Goal: Information Seeking & Learning: Learn about a topic

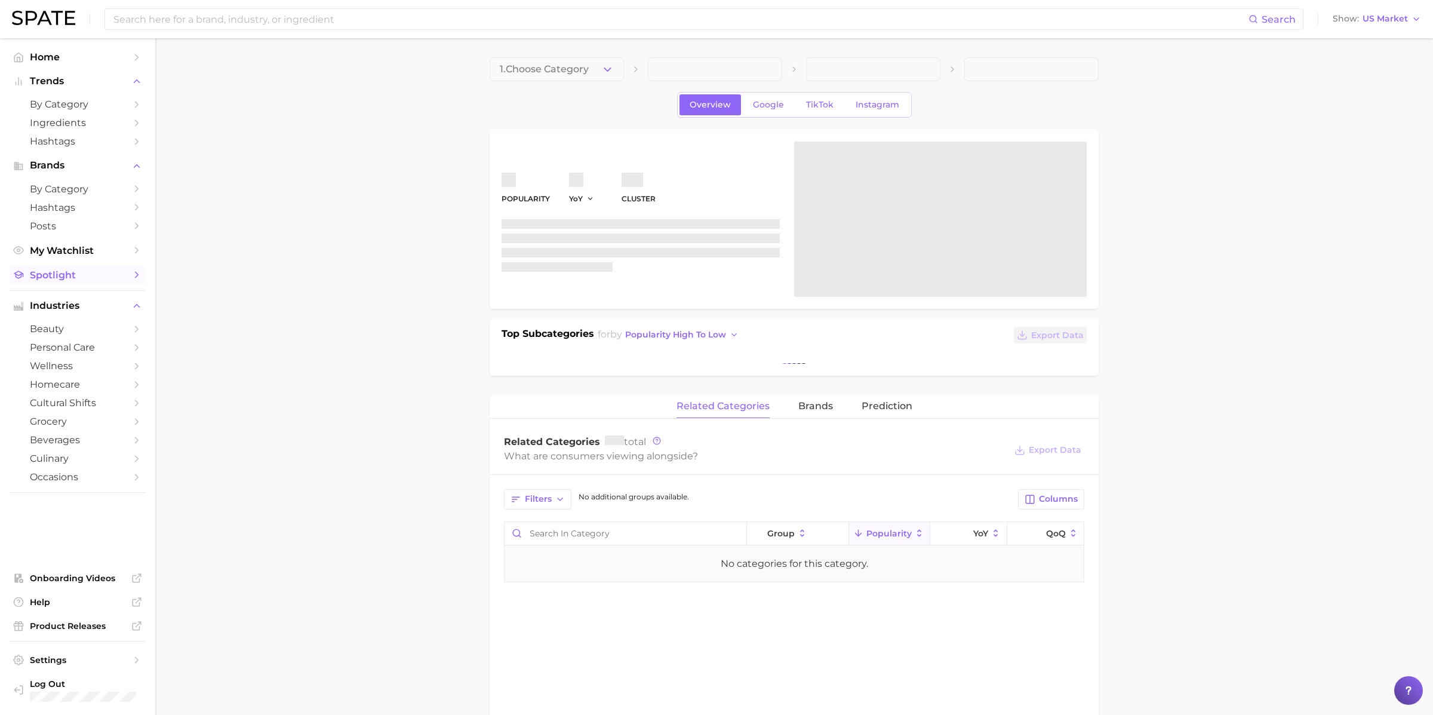
click at [64, 269] on link "Spotlight" at bounding box center [78, 275] width 136 height 19
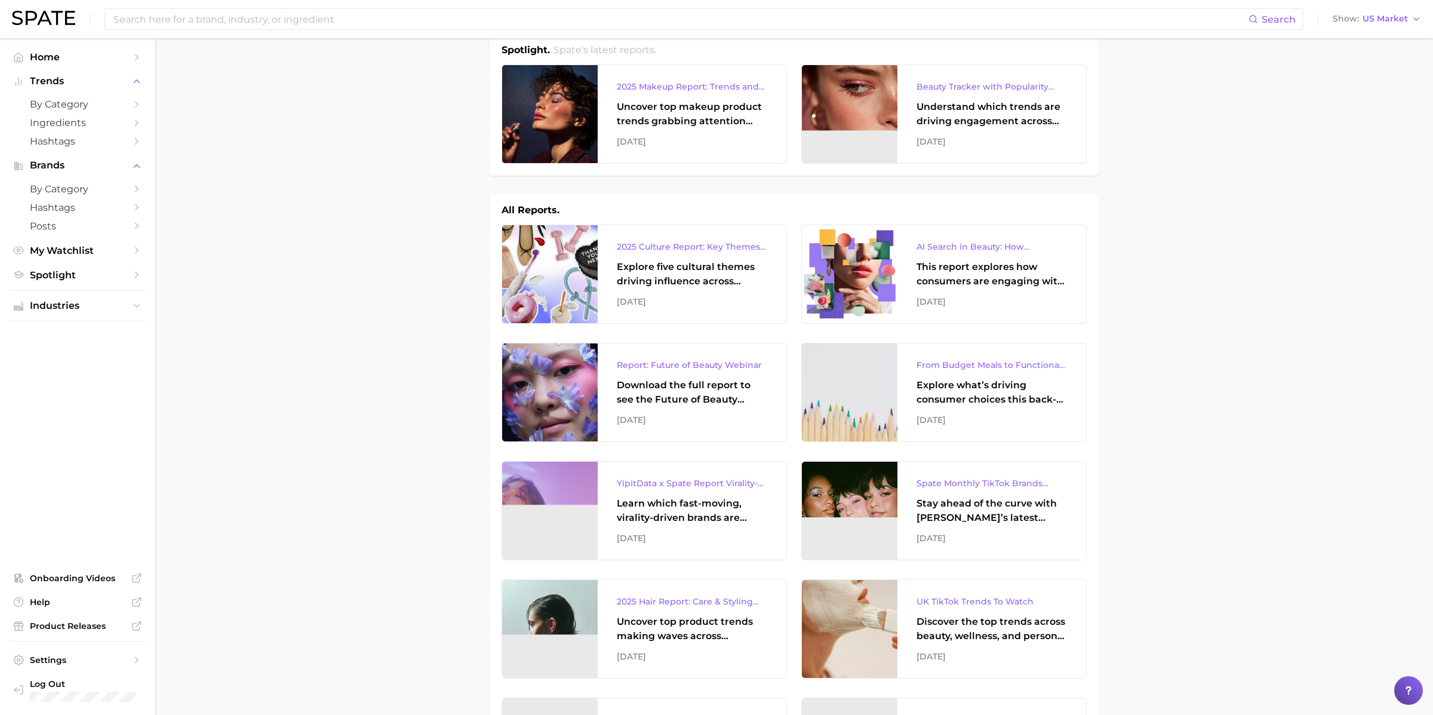
scroll to position [27, 0]
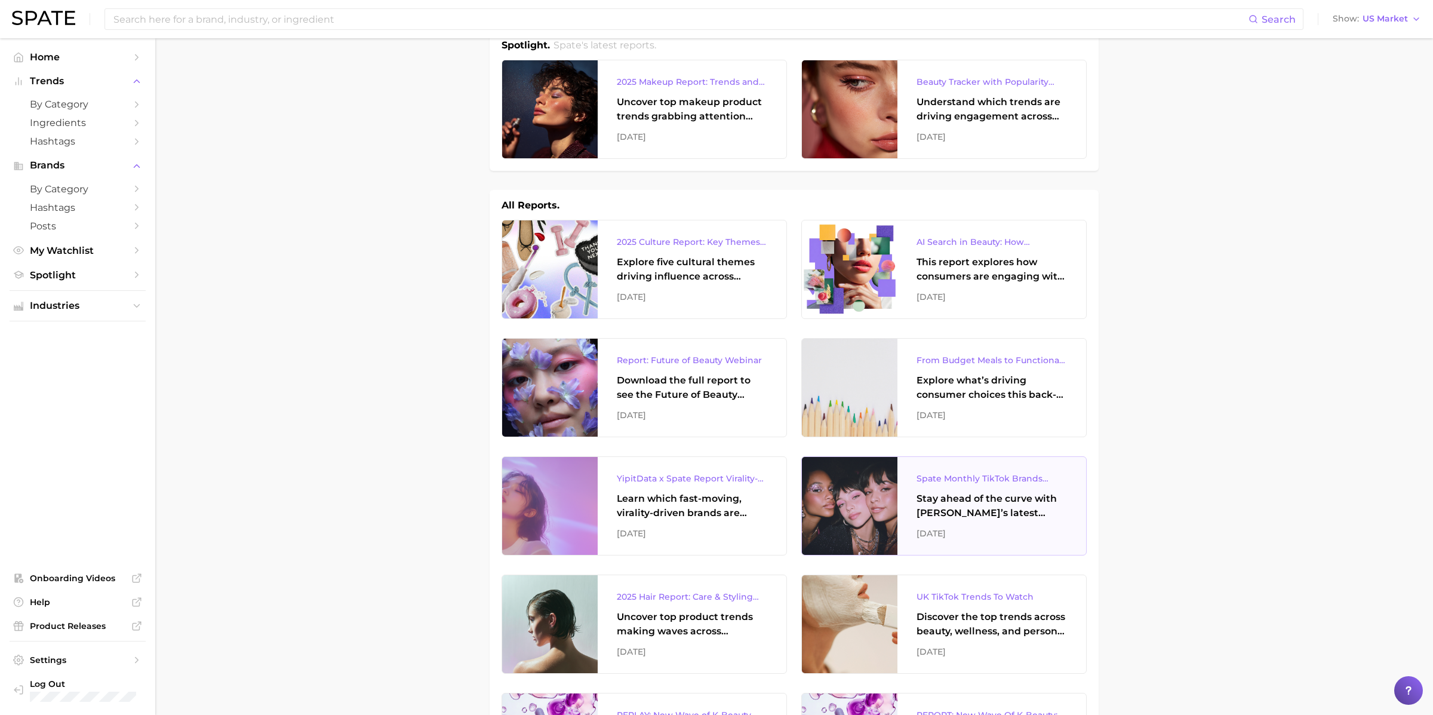
click at [947, 513] on div "Stay ahead of the curve with Spate’s latest monthly tracker, spotlighting the f…" at bounding box center [991, 505] width 150 height 29
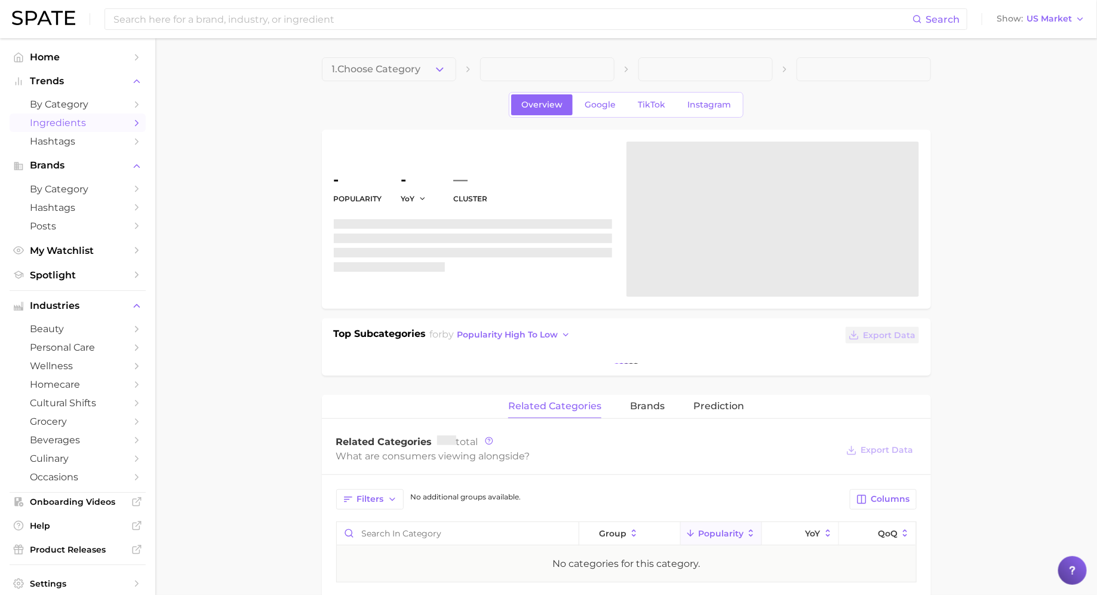
click at [41, 114] on link "Ingredients" at bounding box center [78, 122] width 136 height 19
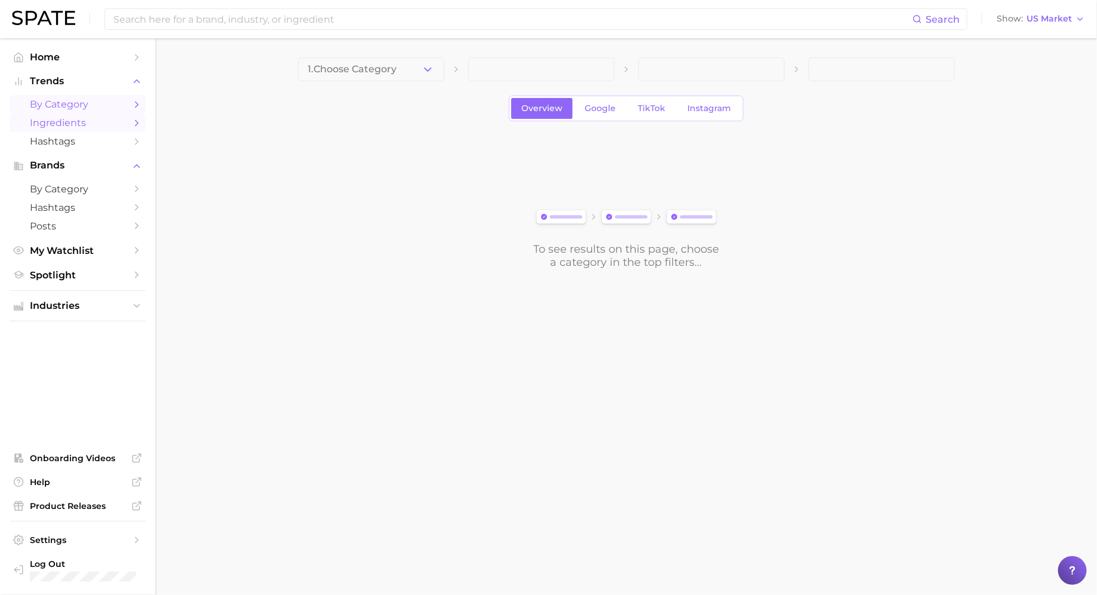
click at [51, 104] on span "by Category" at bounding box center [78, 104] width 96 height 11
click at [405, 77] on button "1. Choose Category" at bounding box center [371, 69] width 146 height 24
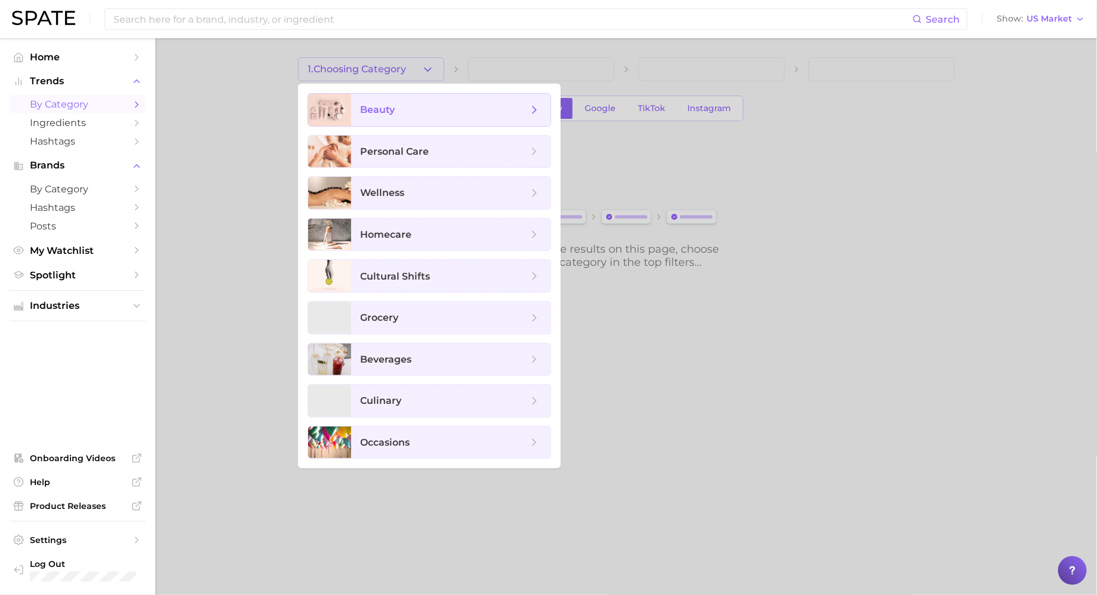
click at [401, 103] on span "beauty" at bounding box center [450, 110] width 199 height 32
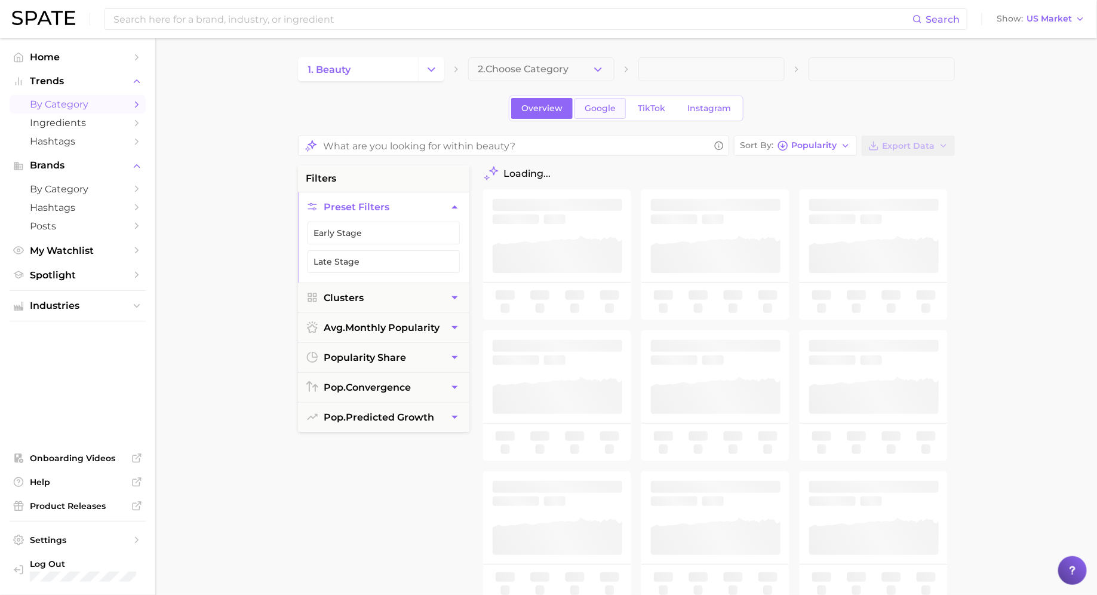
click at [601, 113] on link "Google" at bounding box center [599, 108] width 51 height 21
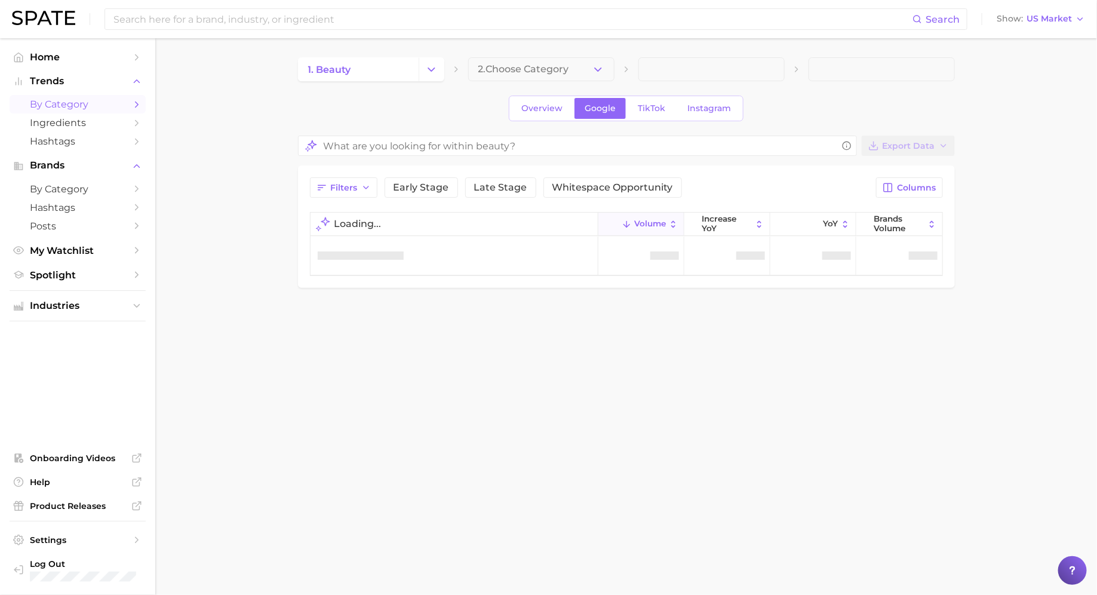
click at [520, 72] on span "2. Choose Category" at bounding box center [523, 69] width 91 height 11
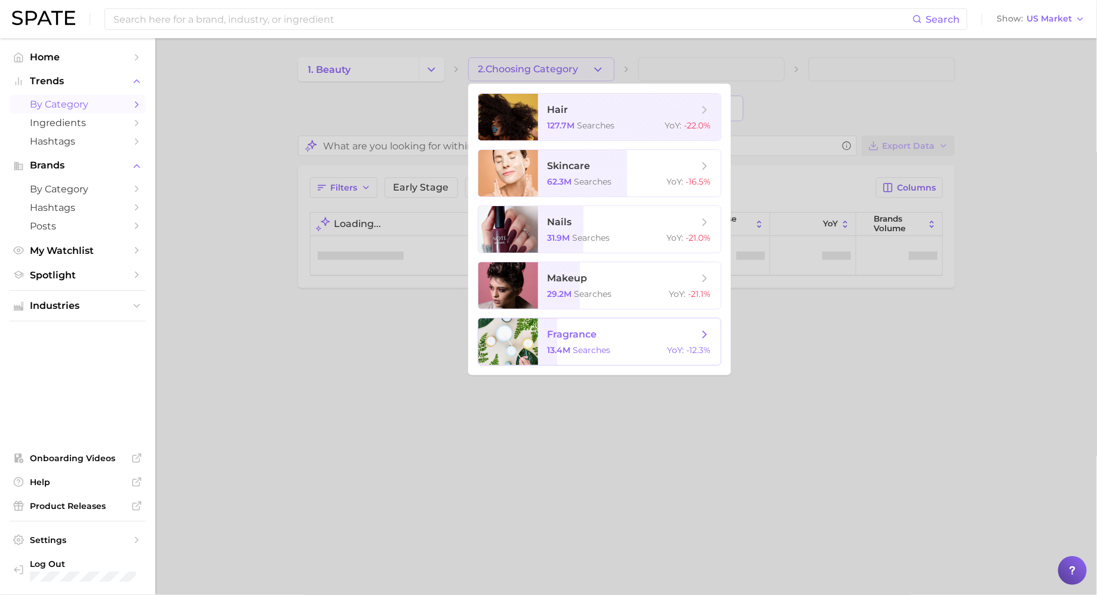
click at [570, 350] on span "13.4m searches" at bounding box center [578, 349] width 63 height 11
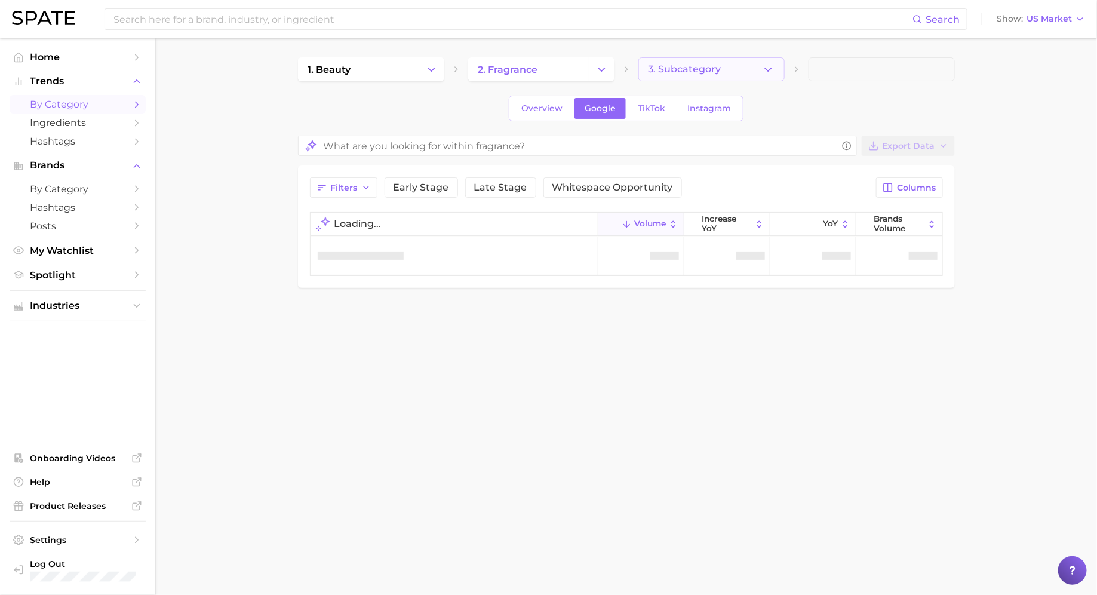
click at [719, 57] on button "3. Subcategory" at bounding box center [711, 69] width 146 height 24
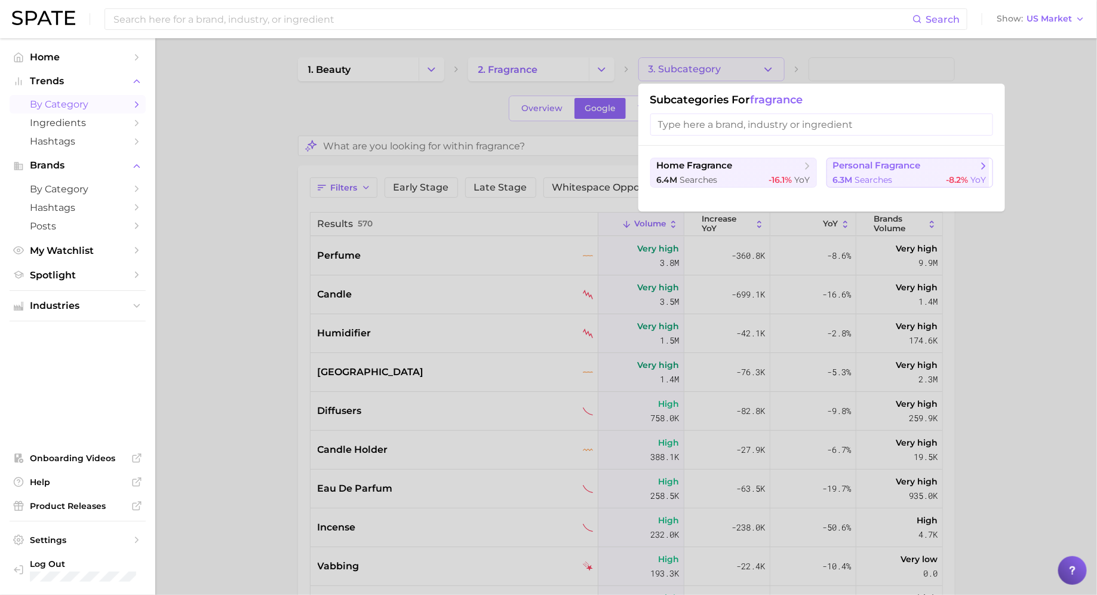
click at [863, 180] on span "searches" at bounding box center [874, 179] width 38 height 11
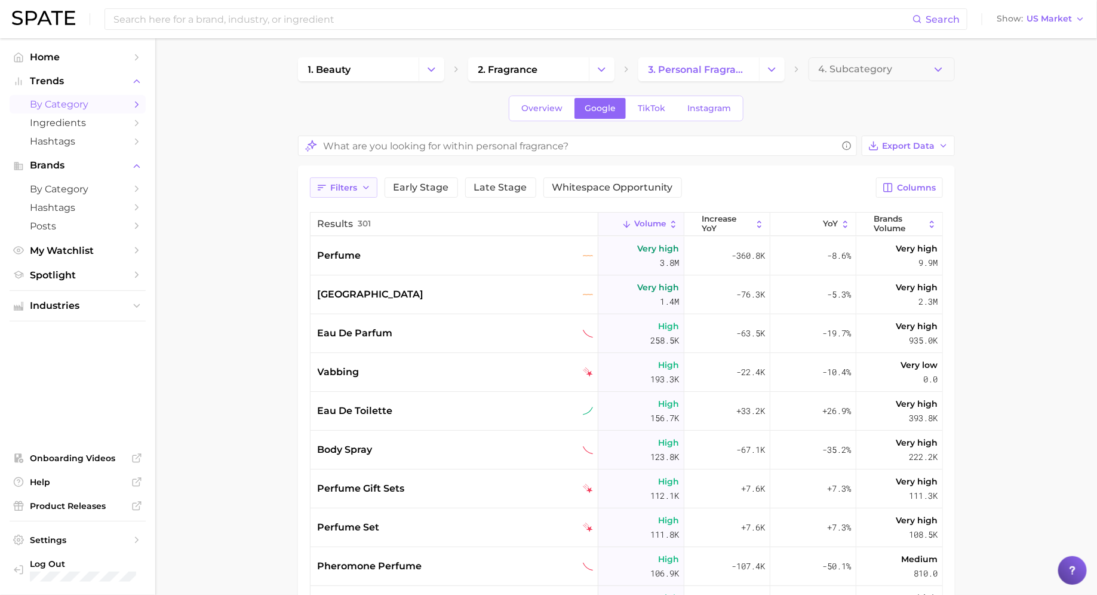
click at [347, 191] on span "Filters" at bounding box center [344, 188] width 27 height 10
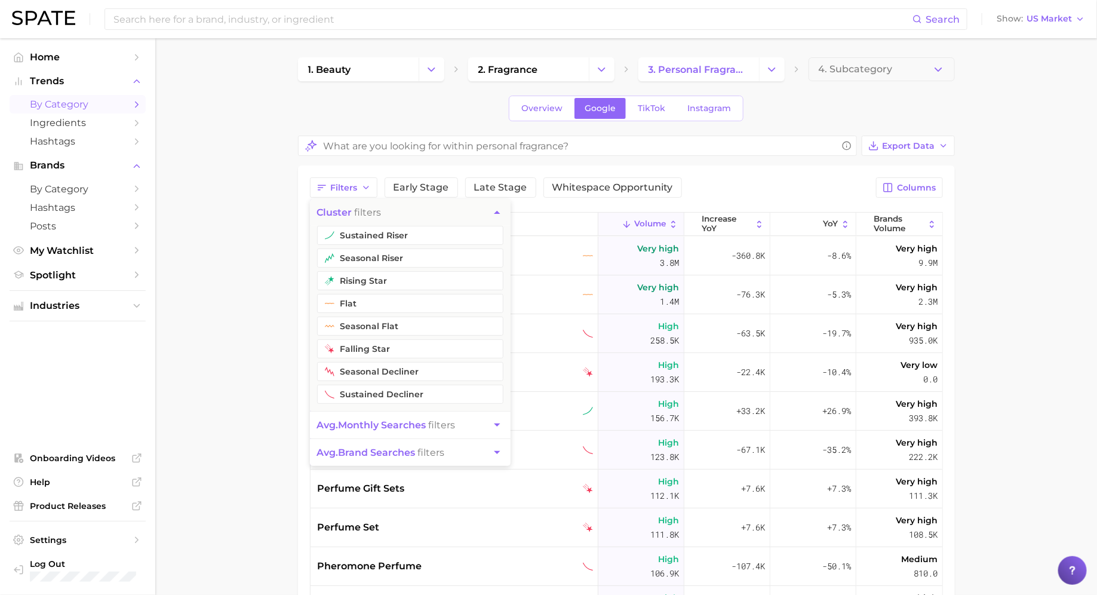
click at [357, 234] on button "sustained riser" at bounding box center [410, 235] width 186 height 19
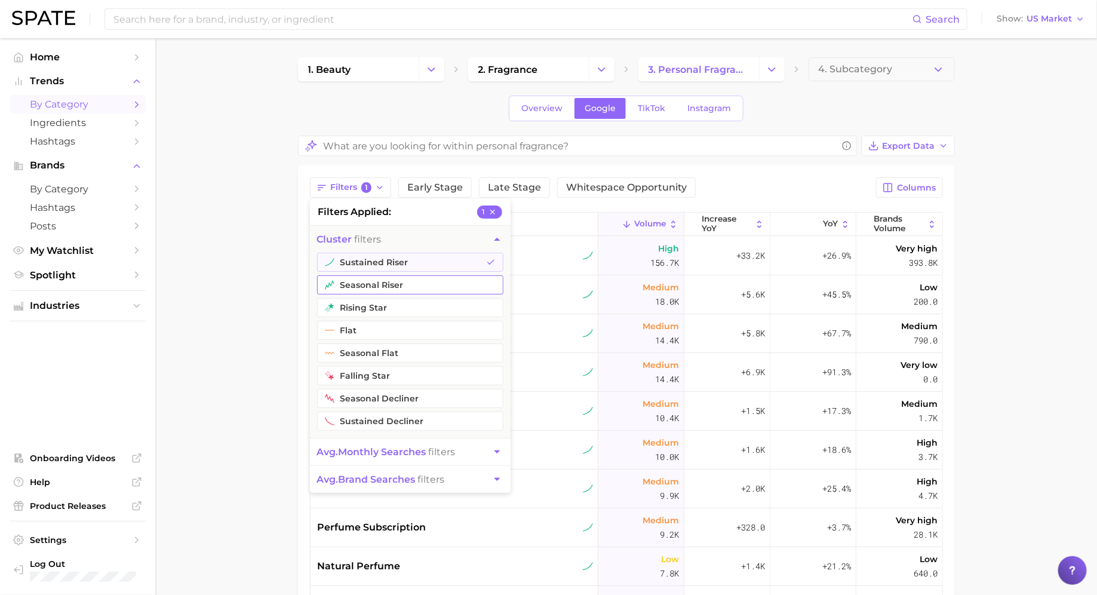
click at [355, 290] on button "seasonal riser" at bounding box center [410, 284] width 186 height 19
click at [244, 203] on main "1. beauty 2. fragrance 3. personal fragrance 4. Subcategory Overview Google Tik…" at bounding box center [625, 458] width 941 height 840
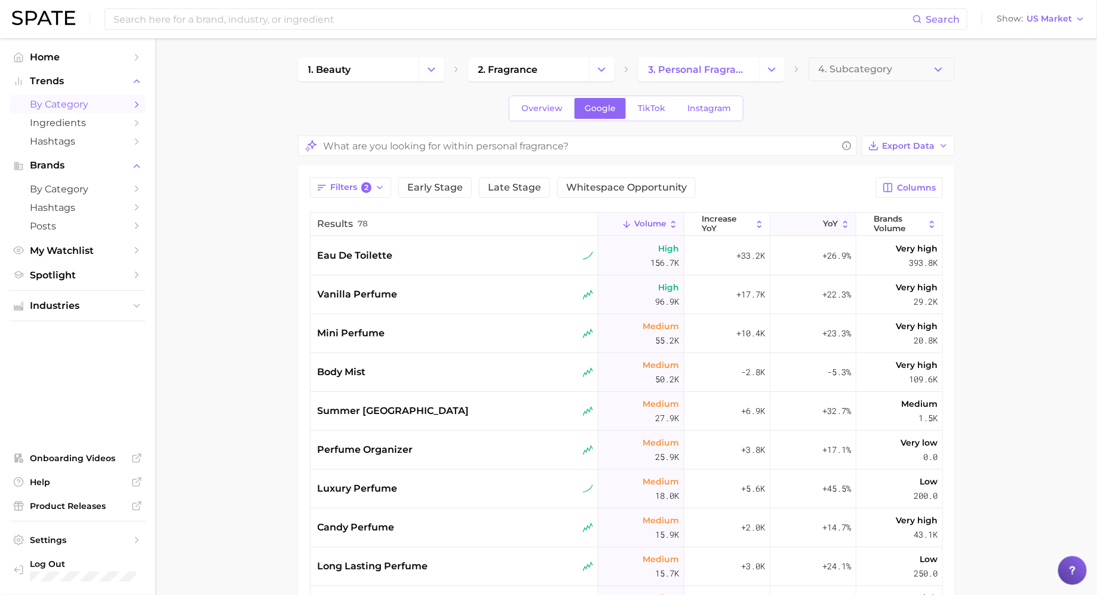
click at [821, 219] on button "YoY" at bounding box center [813, 224] width 86 height 23
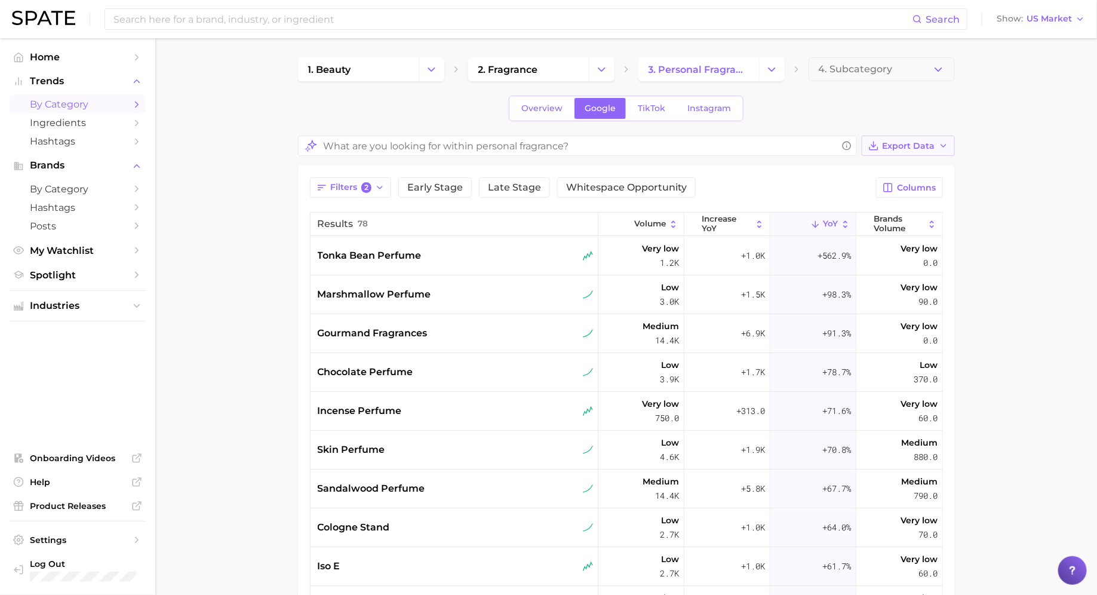
click at [908, 144] on span "Export Data" at bounding box center [908, 146] width 53 height 10
click at [879, 167] on span "Card Data CSV" at bounding box center [875, 168] width 63 height 10
click at [377, 254] on span "tonka bean perfume" at bounding box center [370, 255] width 104 height 14
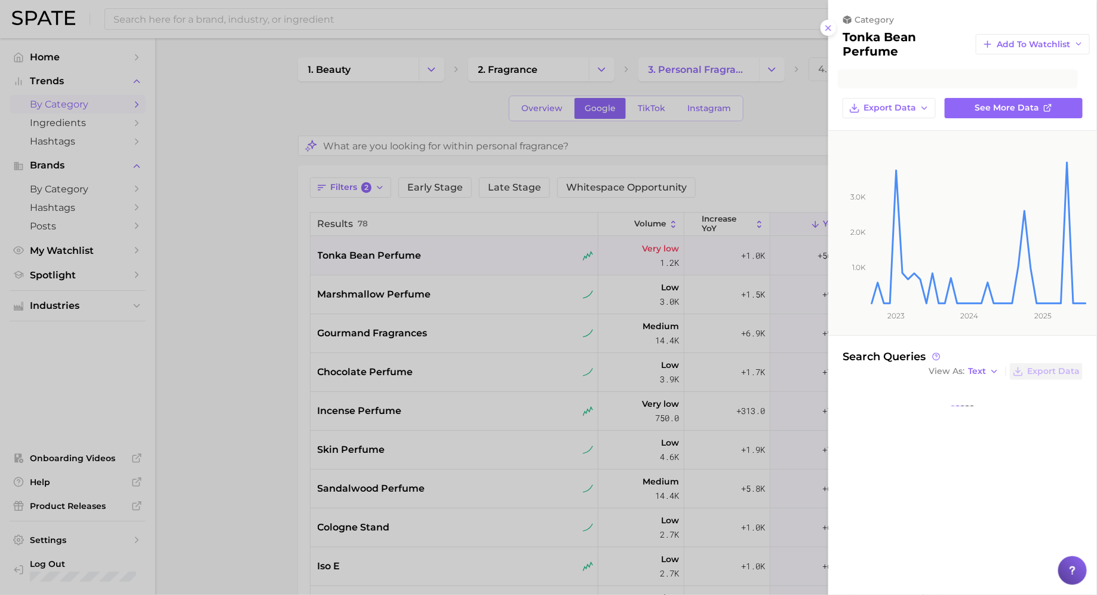
click at [386, 253] on div at bounding box center [548, 297] width 1097 height 595
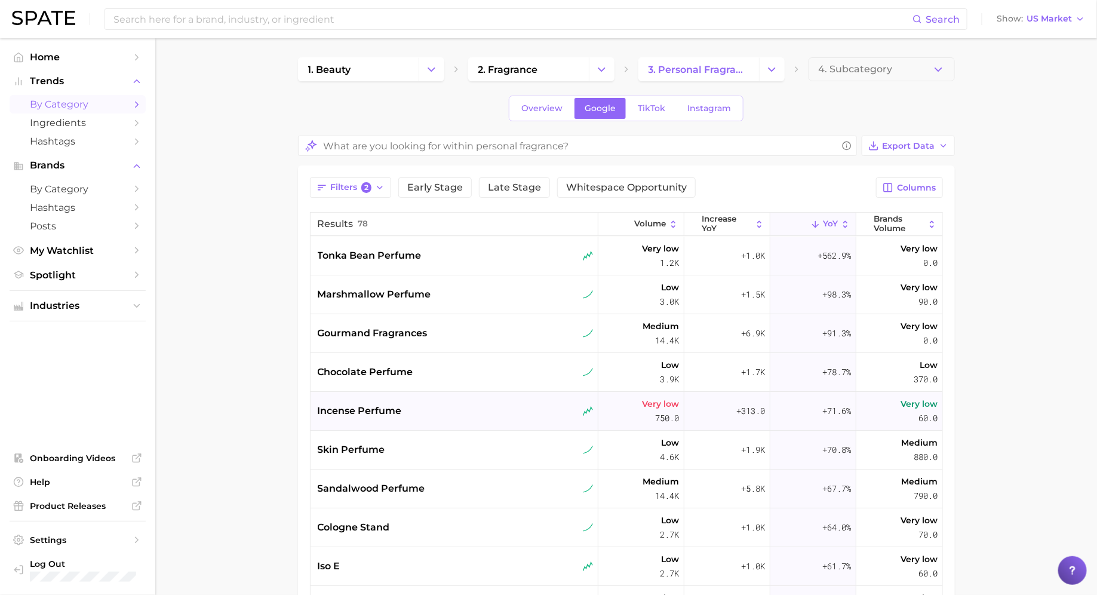
click at [389, 409] on span "incense perfume" at bounding box center [360, 411] width 84 height 14
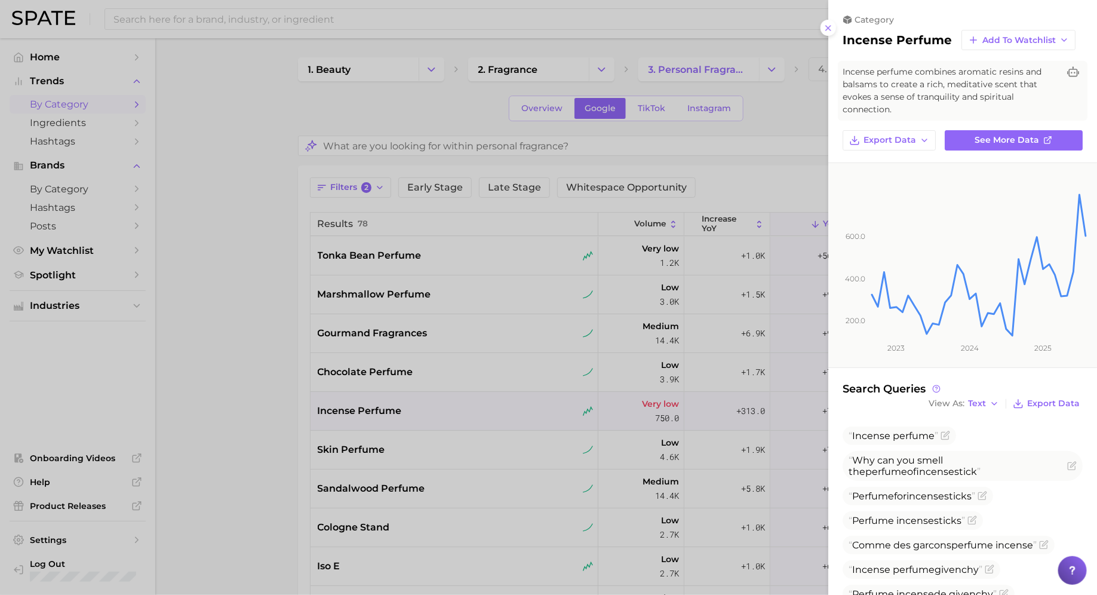
click at [389, 408] on div at bounding box center [548, 297] width 1097 height 595
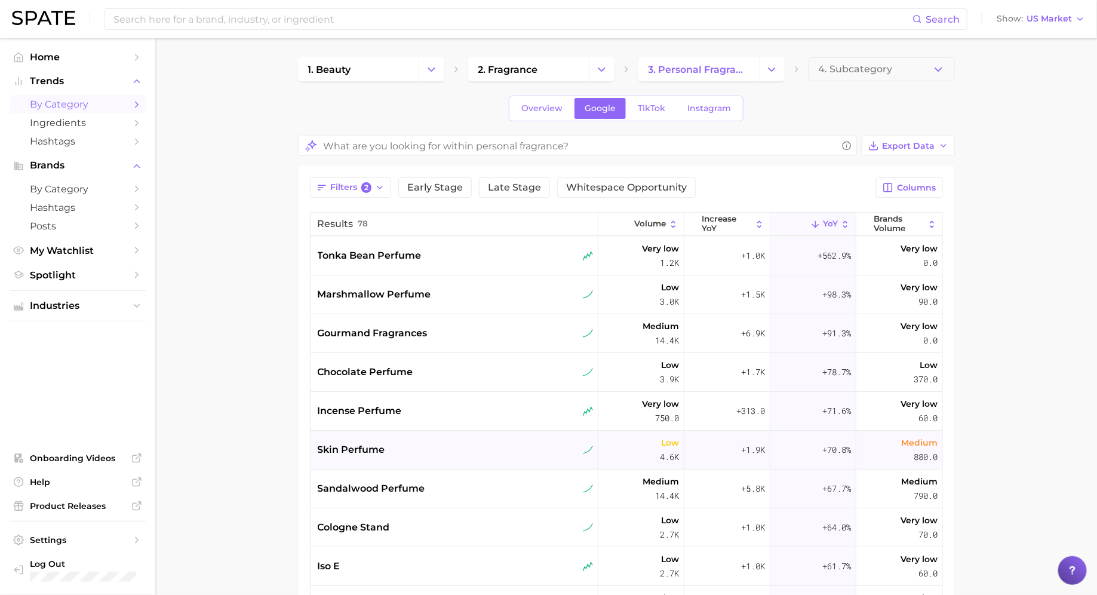
click at [365, 433] on div "skin perfume" at bounding box center [454, 449] width 288 height 39
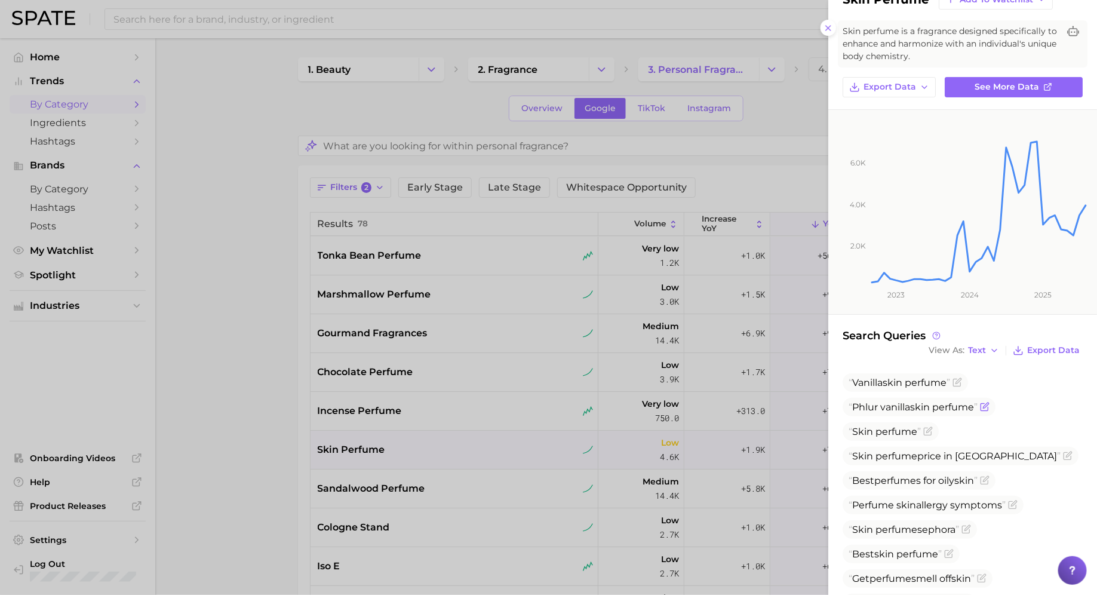
scroll to position [45, 0]
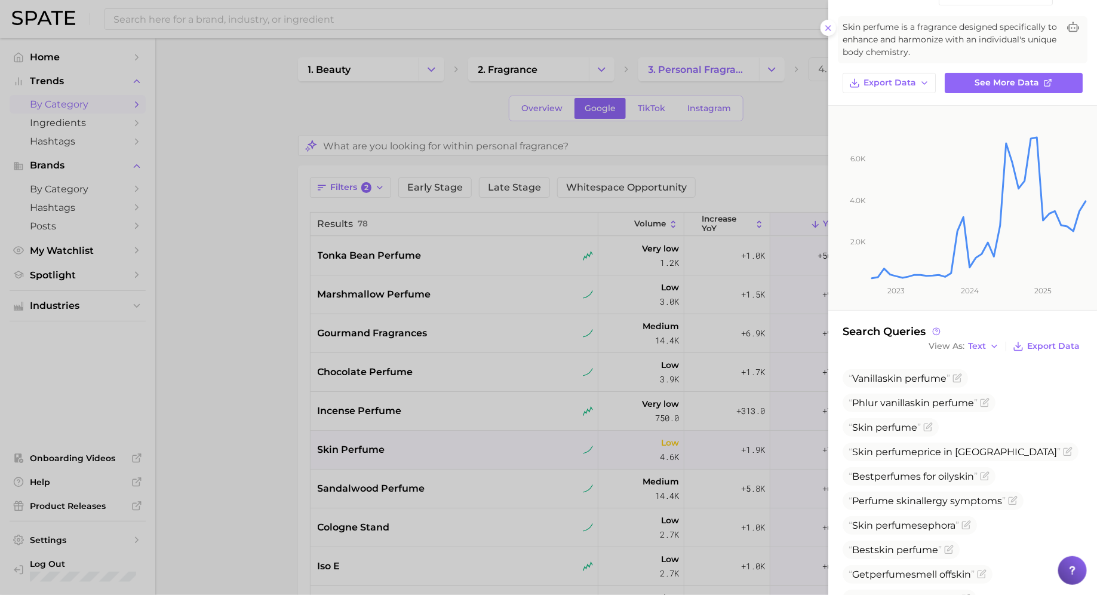
click at [350, 336] on div at bounding box center [548, 297] width 1097 height 595
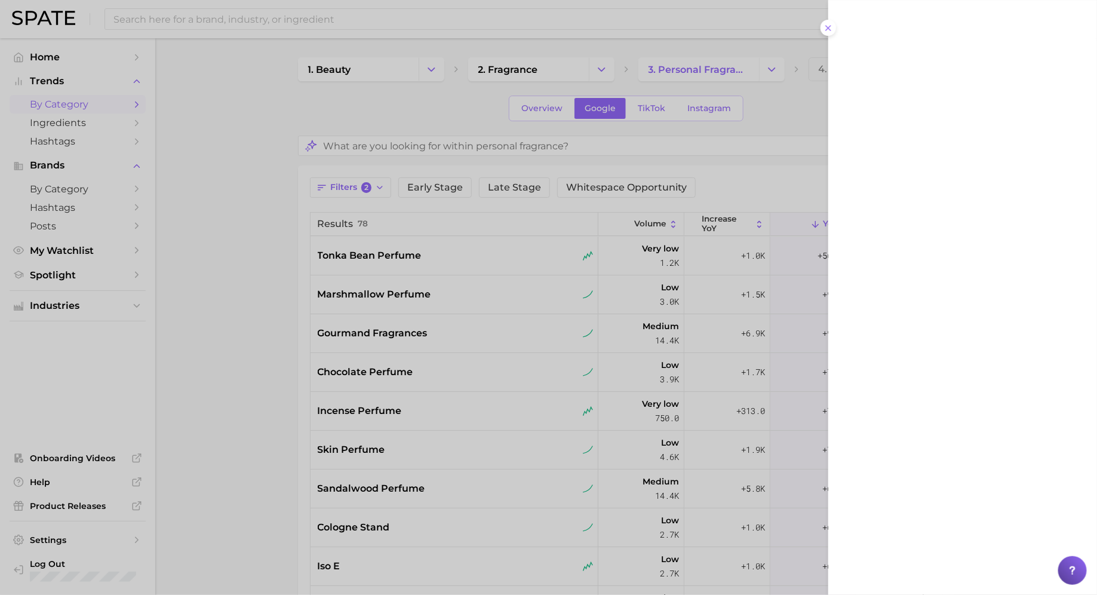
scroll to position [0, 0]
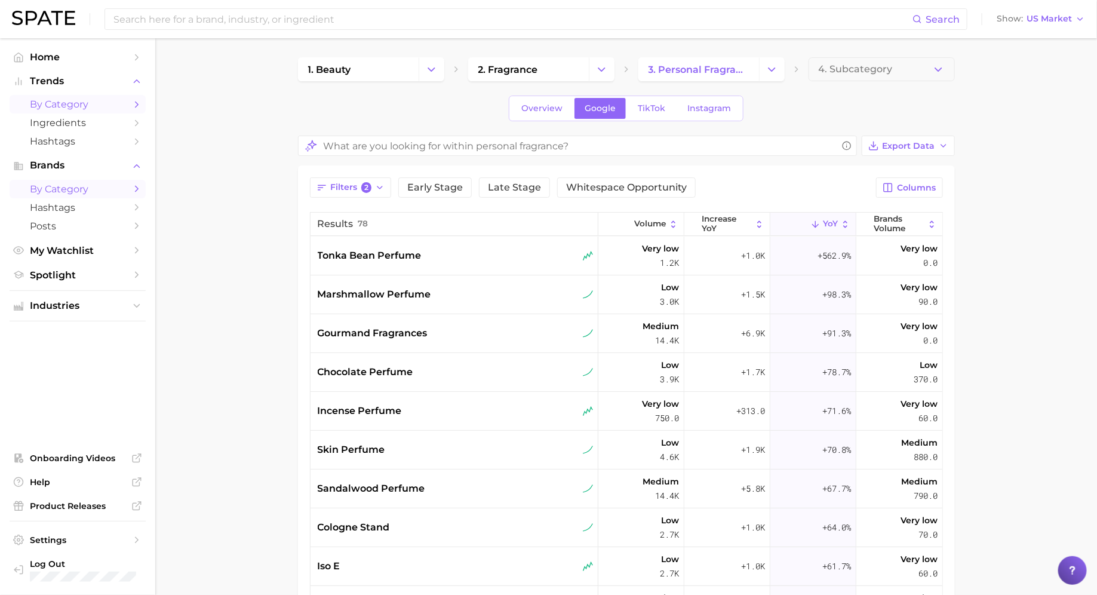
click at [70, 181] on link "by Category" at bounding box center [78, 189] width 136 height 19
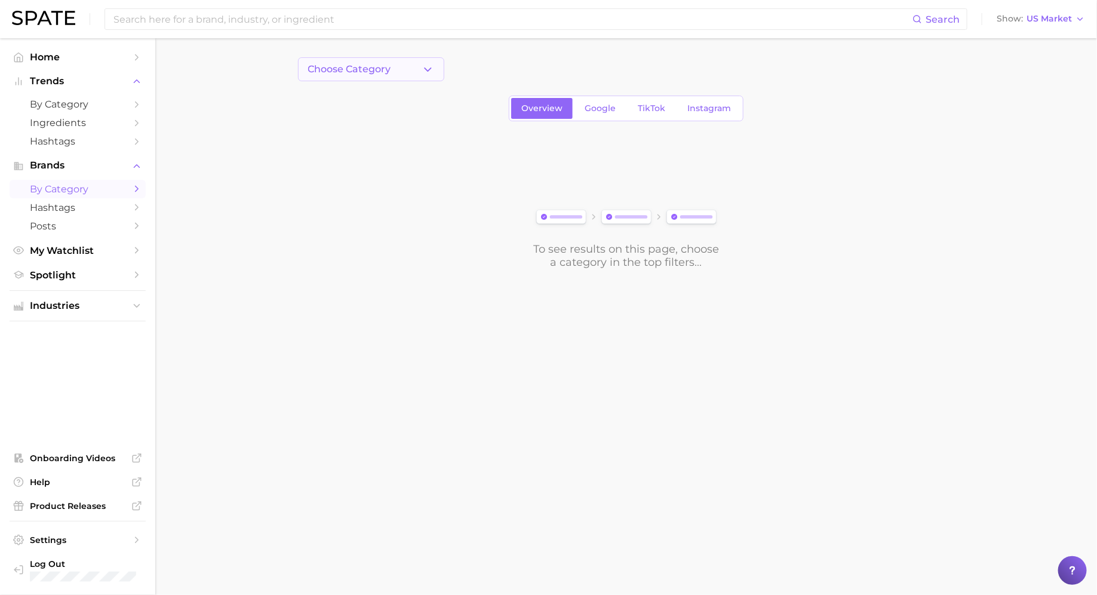
click at [401, 72] on button "Choose Category" at bounding box center [371, 69] width 146 height 24
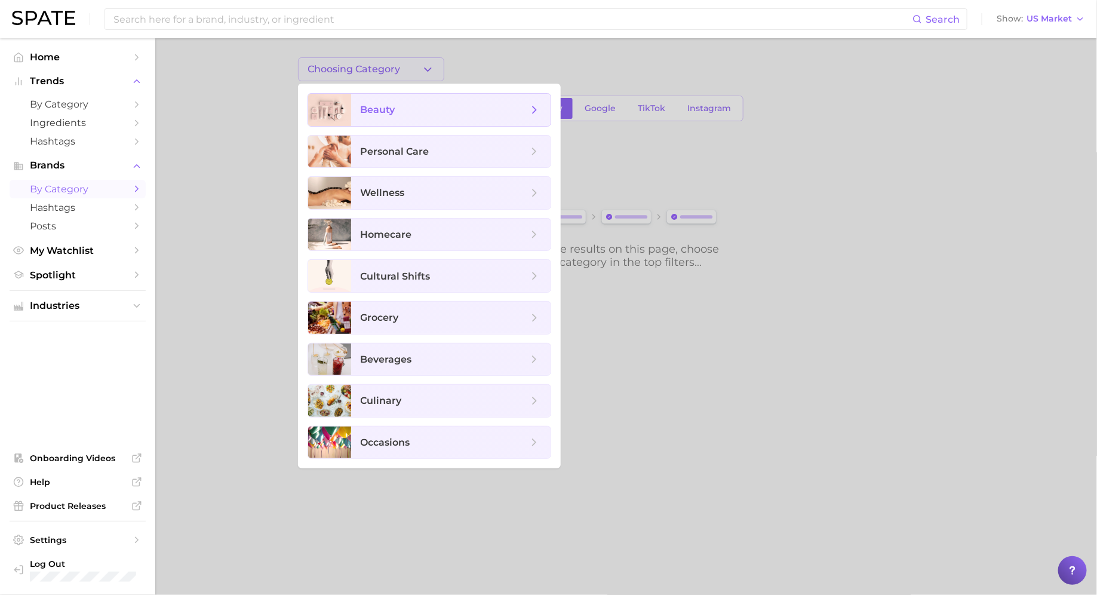
click at [423, 116] on span "beauty" at bounding box center [450, 110] width 199 height 32
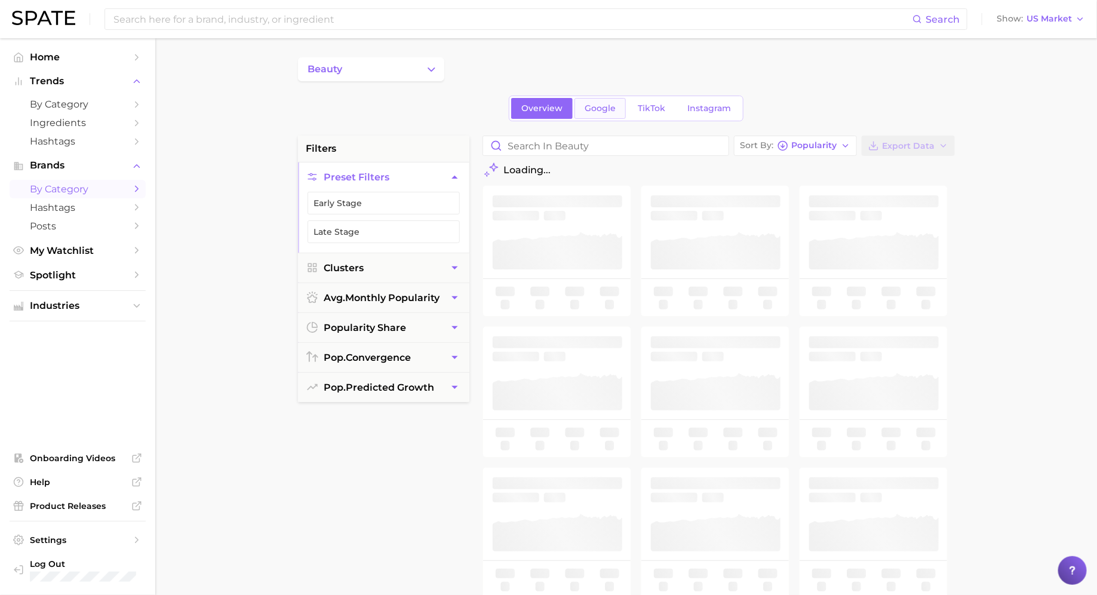
click at [599, 115] on link "Google" at bounding box center [599, 108] width 51 height 21
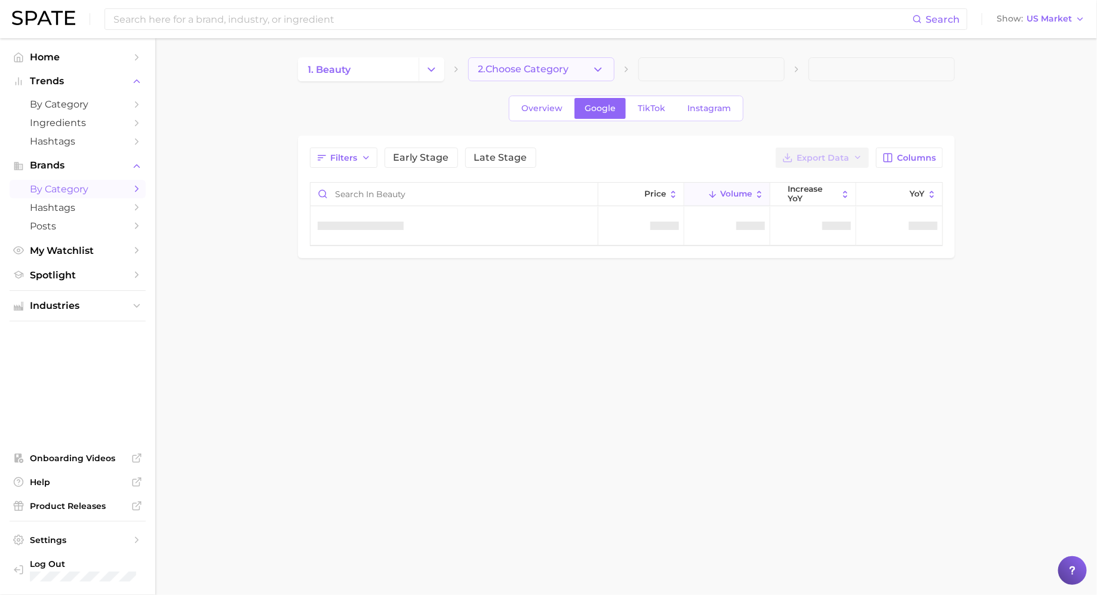
click at [498, 69] on span "2. Choose Category" at bounding box center [523, 69] width 91 height 11
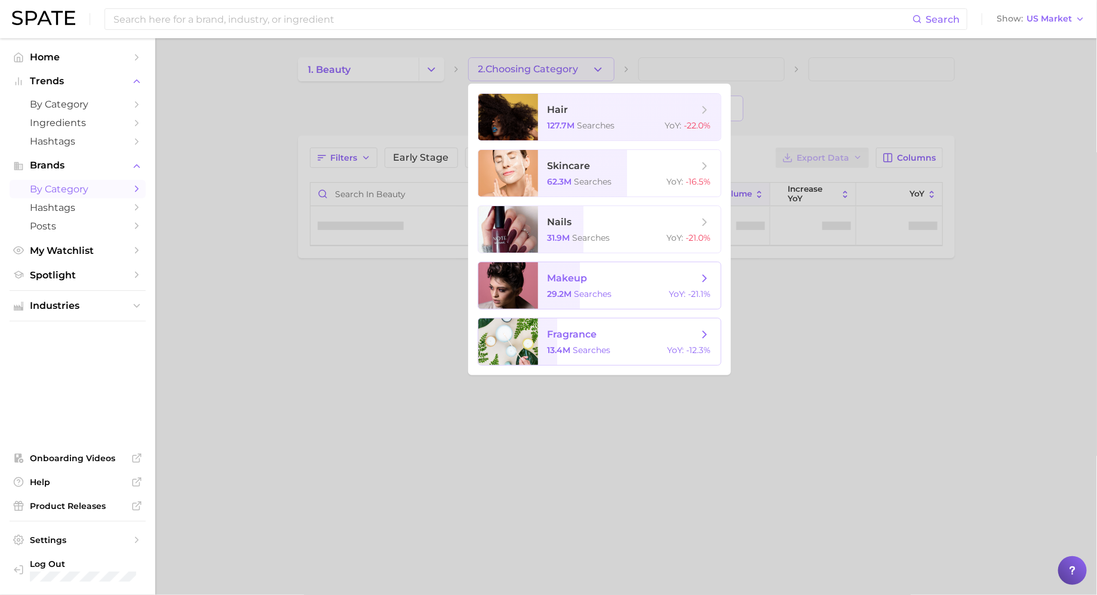
click at [571, 344] on span "13.4m searches" at bounding box center [578, 349] width 63 height 11
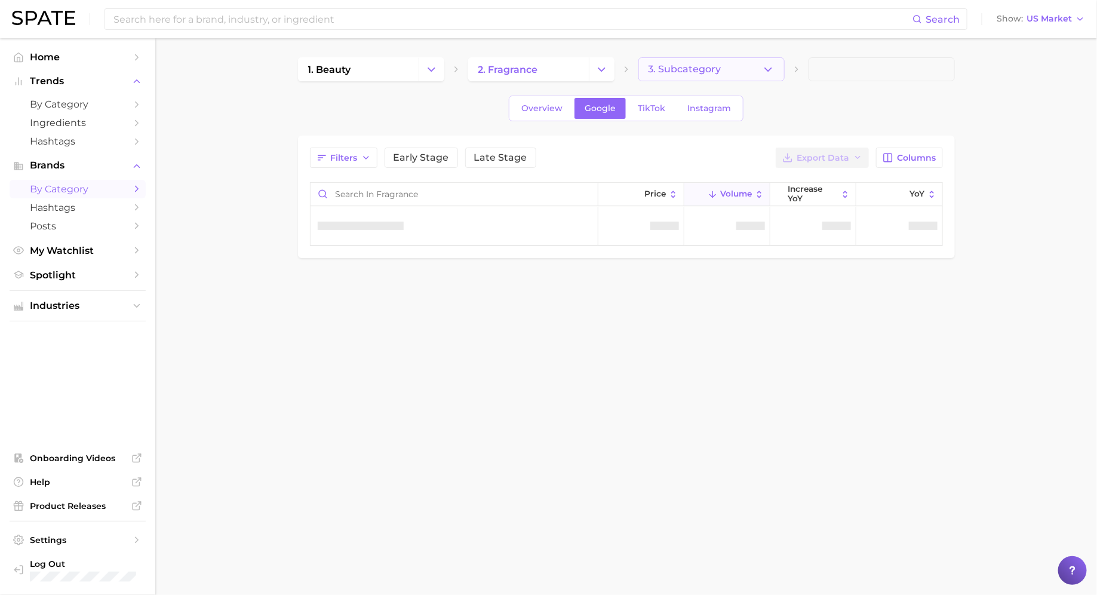
click at [708, 61] on button "3. Subcategory" at bounding box center [711, 69] width 146 height 24
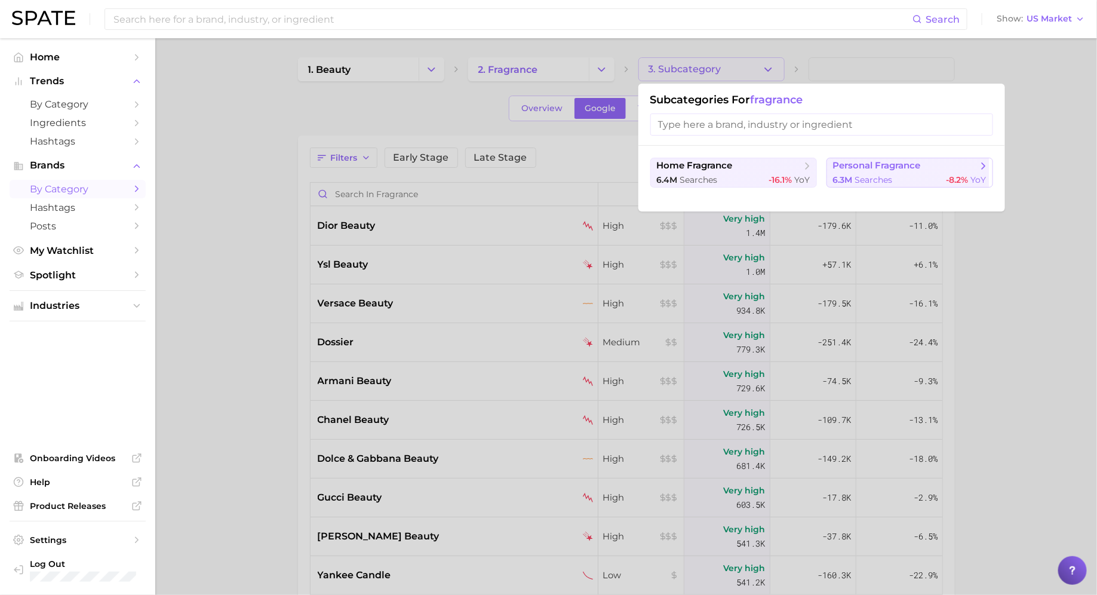
click at [864, 168] on span "personal fragrance" at bounding box center [877, 165] width 88 height 11
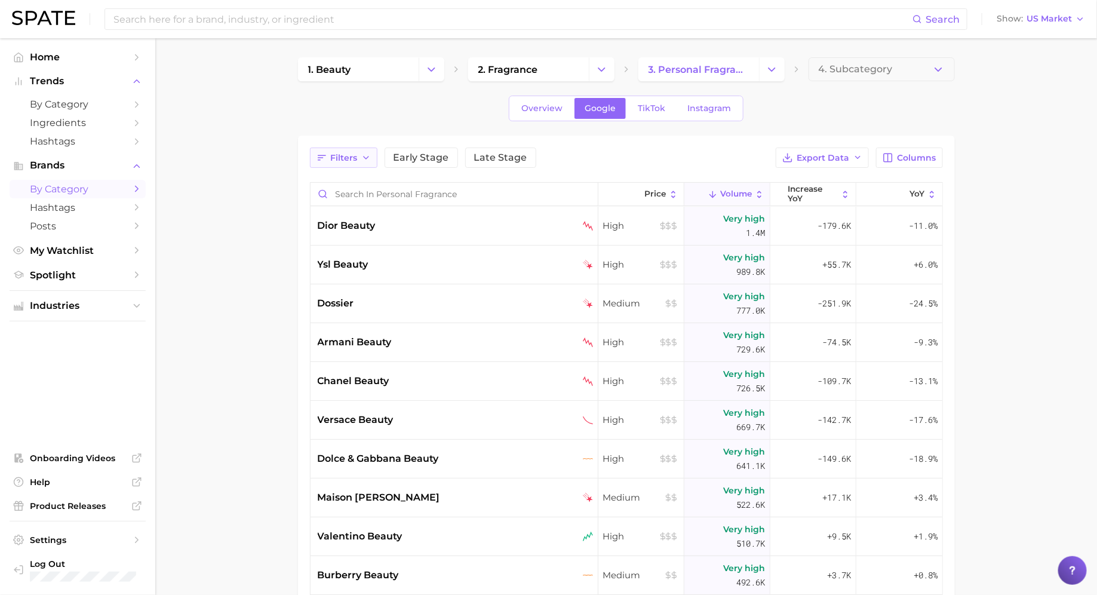
click at [330, 156] on button "Filters" at bounding box center [343, 157] width 67 height 20
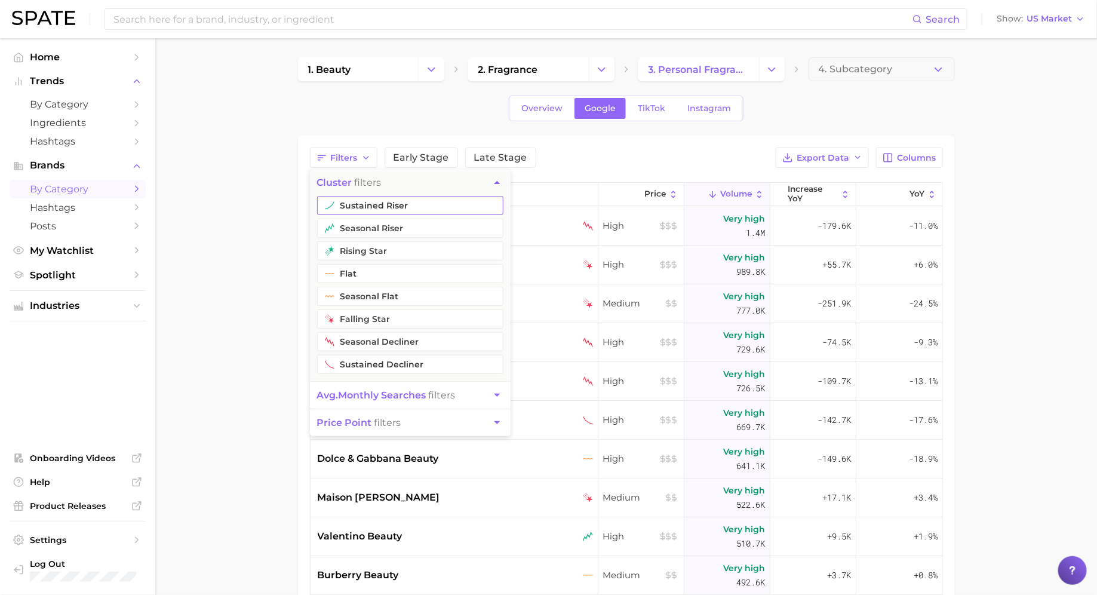
click at [358, 202] on button "sustained riser" at bounding box center [410, 205] width 186 height 19
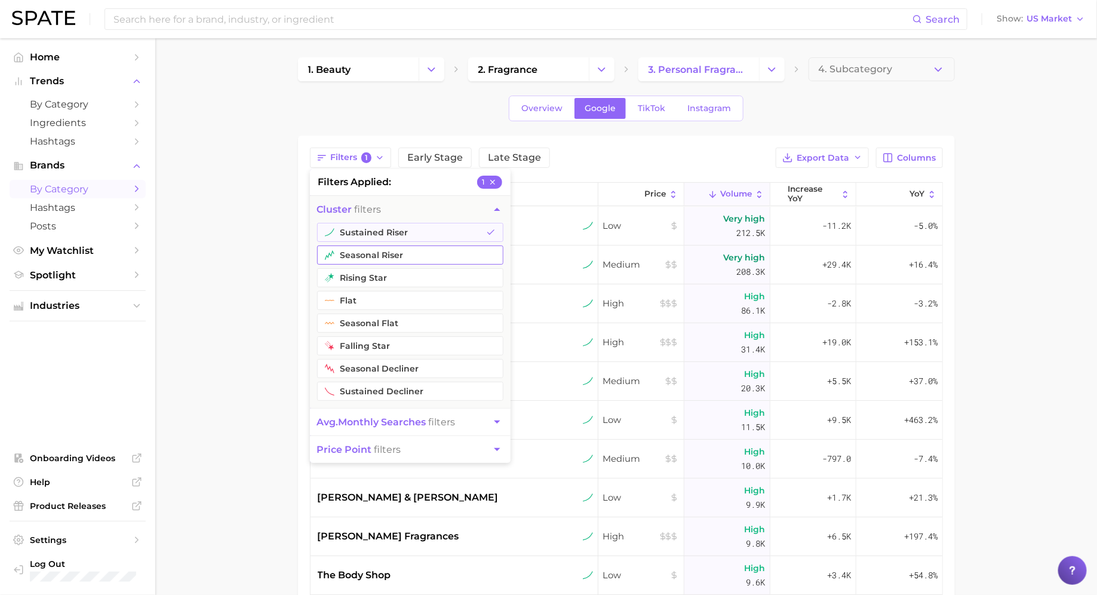
click at [358, 256] on button "seasonal riser" at bounding box center [410, 254] width 186 height 19
click at [903, 195] on icon at bounding box center [902, 194] width 10 height 10
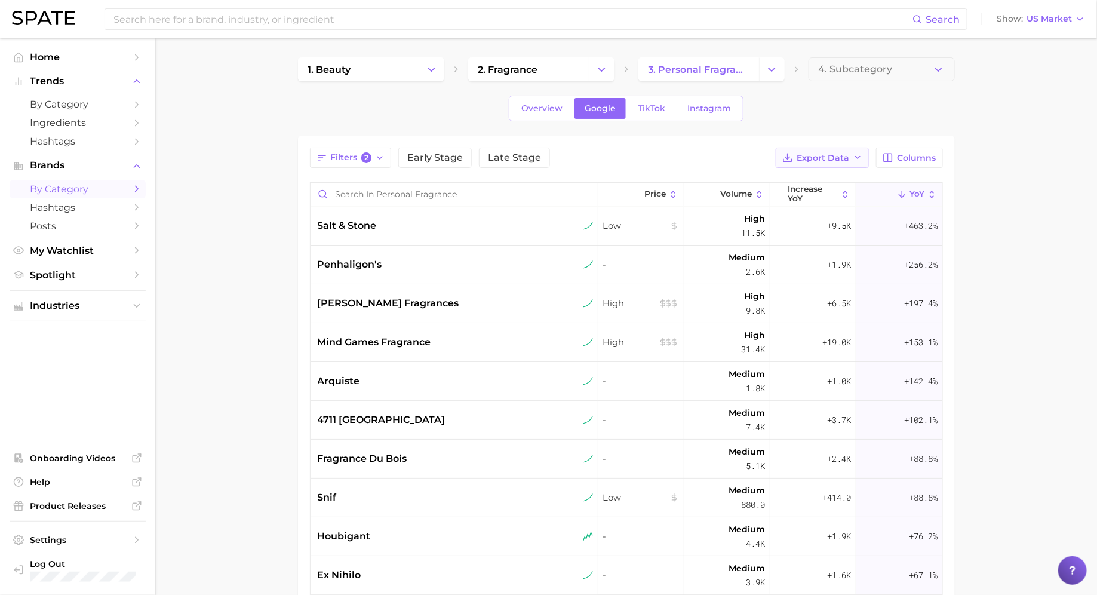
click at [834, 159] on span "Export Data" at bounding box center [823, 158] width 53 height 10
click at [807, 177] on span "Card Data CSV" at bounding box center [789, 180] width 63 height 10
click at [371, 301] on span "[PERSON_NAME] fragrances" at bounding box center [388, 303] width 141 height 14
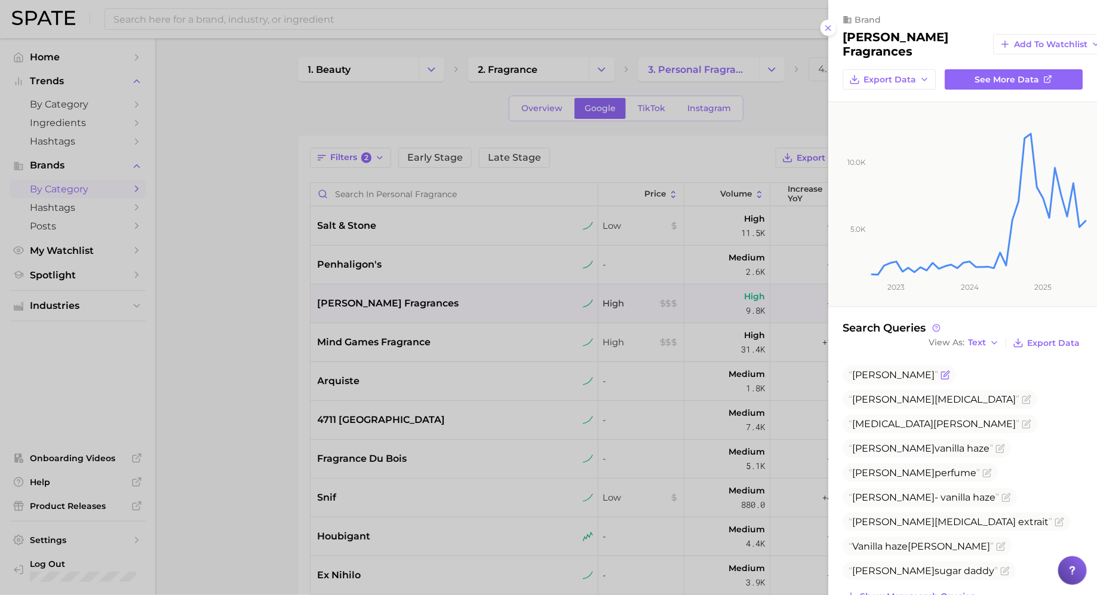
click at [875, 373] on span "[PERSON_NAME]" at bounding box center [893, 374] width 82 height 11
copy span "[PERSON_NAME]"
click at [417, 327] on div at bounding box center [548, 297] width 1097 height 595
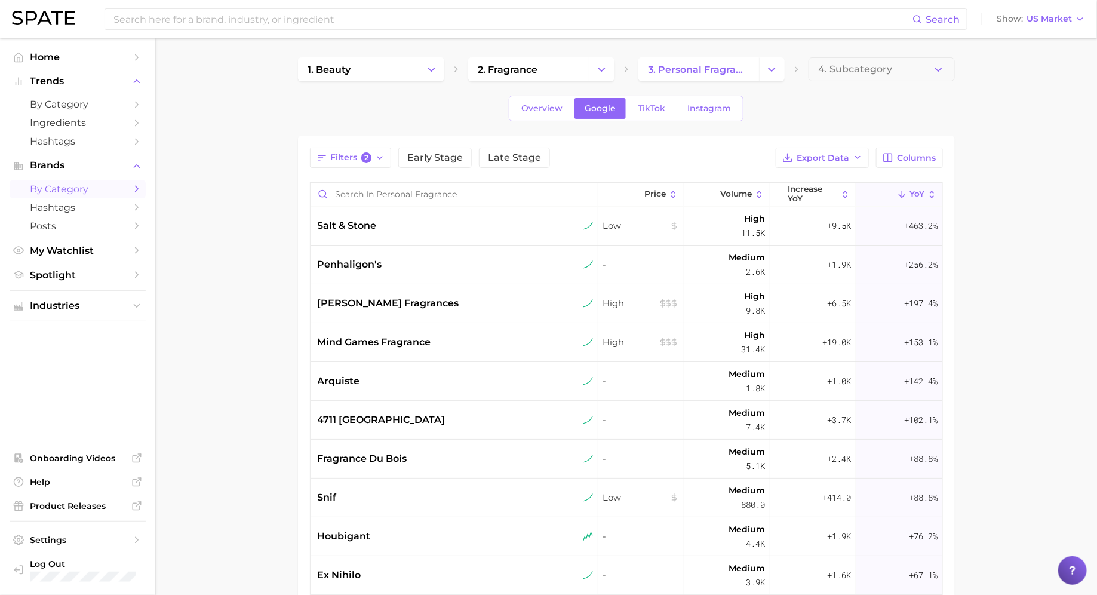
click at [410, 343] on span "mind games fragrance" at bounding box center [374, 342] width 113 height 14
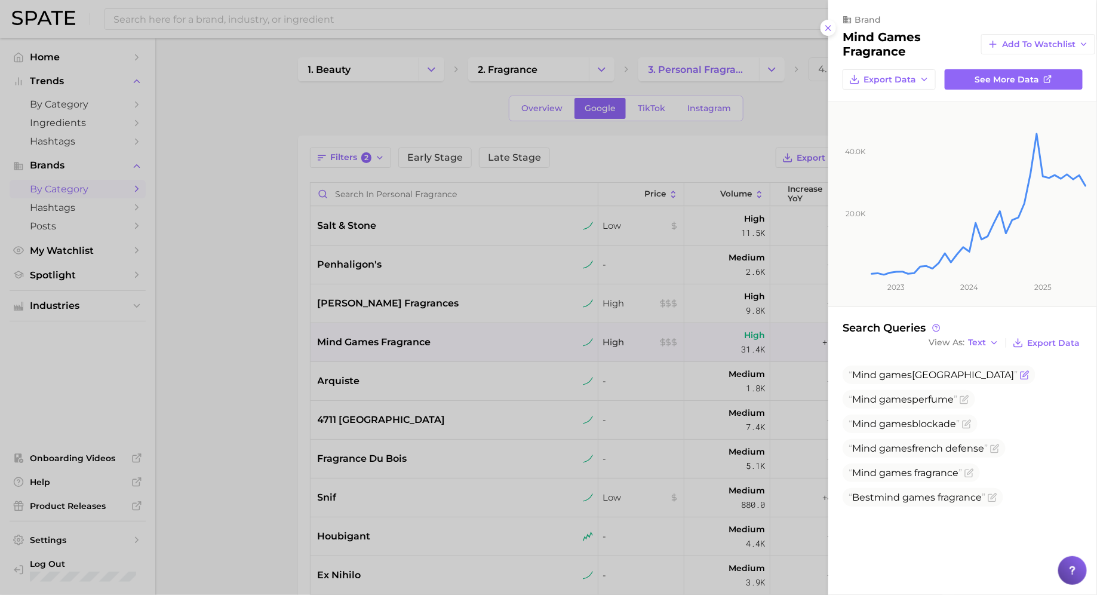
click at [867, 373] on span "Mind" at bounding box center [864, 374] width 24 height 11
copy span "Mind games [GEOGRAPHIC_DATA]"
click at [487, 357] on div at bounding box center [548, 297] width 1097 height 595
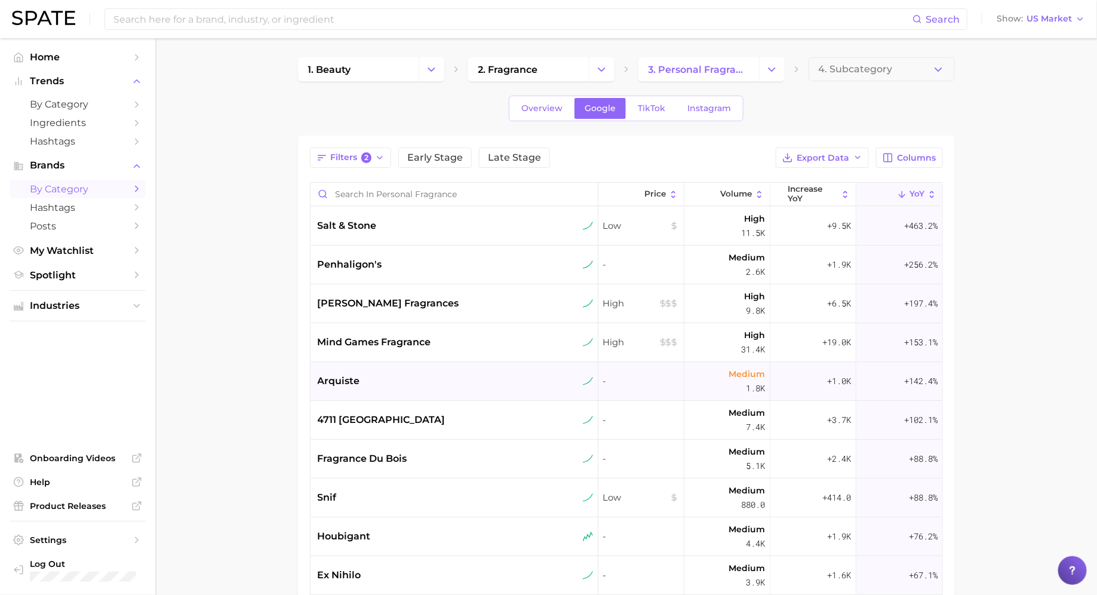
click at [464, 379] on div "arquiste" at bounding box center [456, 381] width 276 height 14
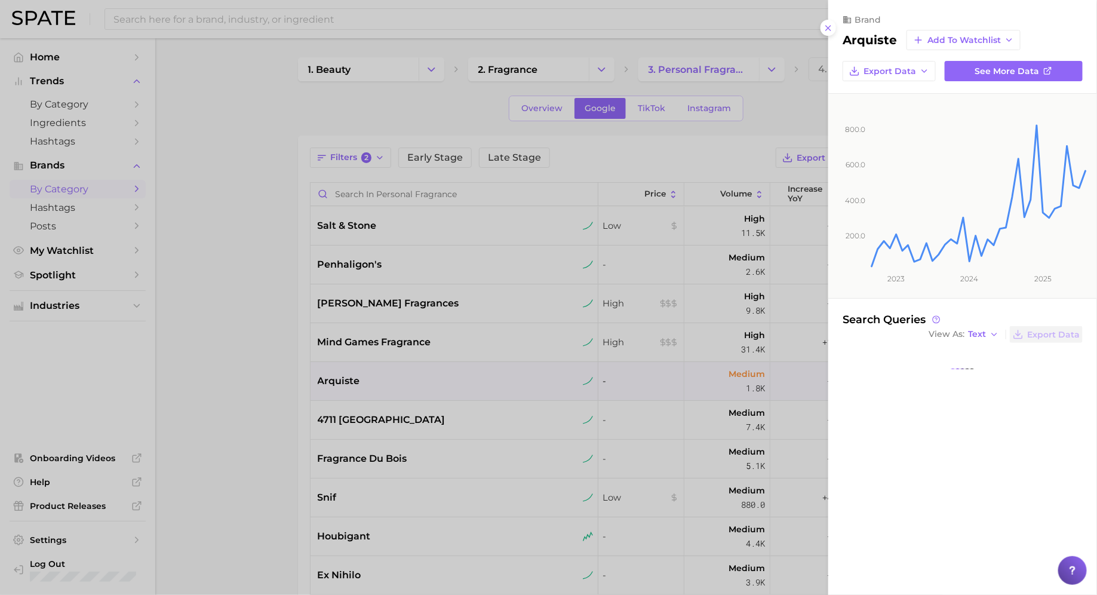
click at [464, 379] on div at bounding box center [548, 297] width 1097 height 595
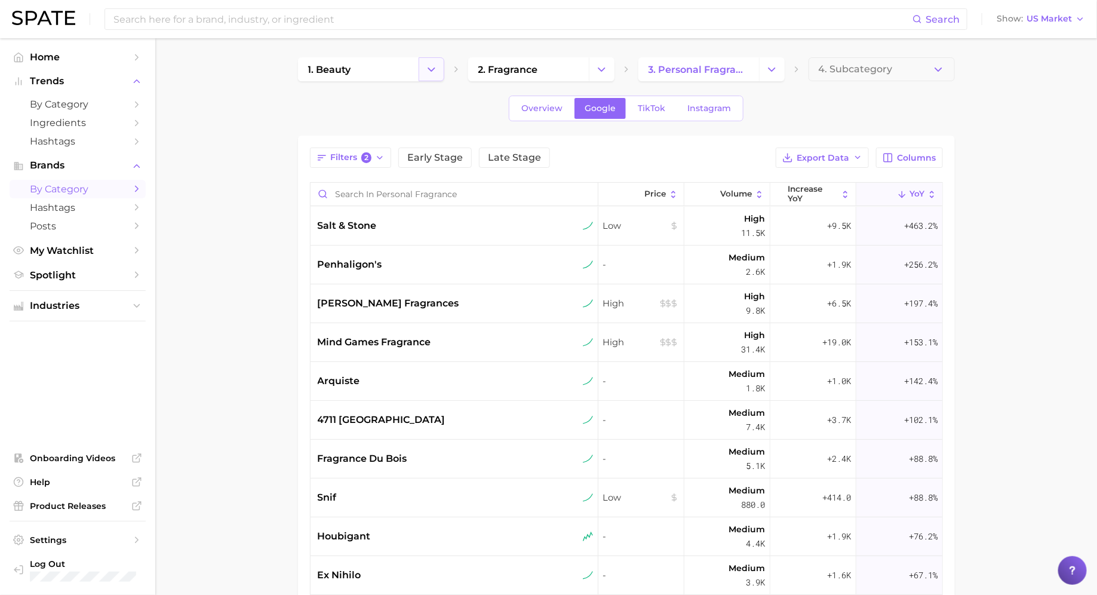
click at [437, 67] on icon "Change Category" at bounding box center [431, 69] width 13 height 13
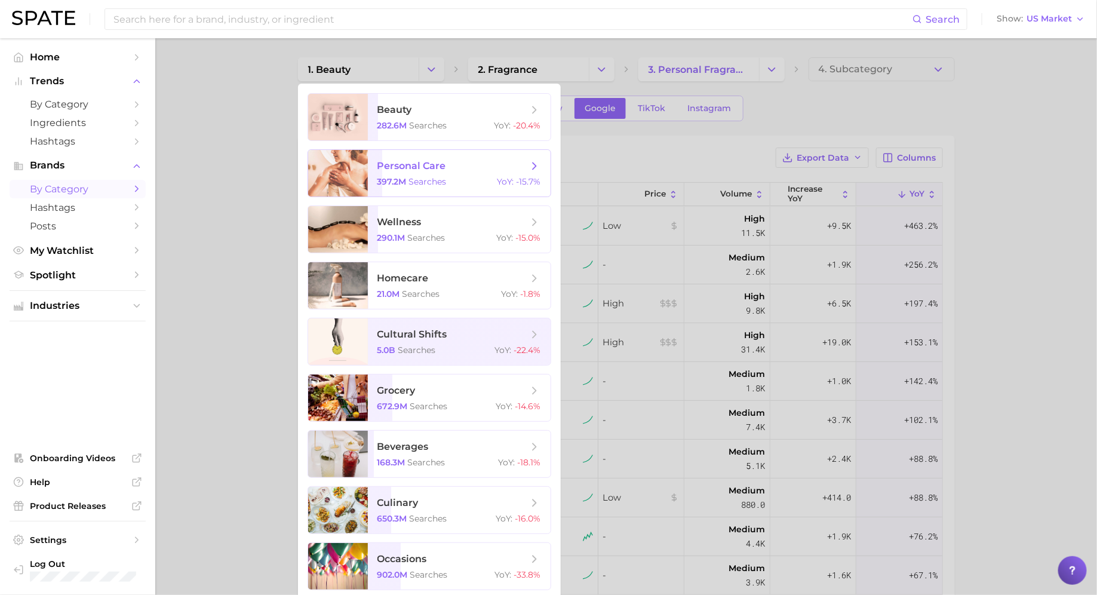
click at [428, 174] on span "personal care 397.2m searches YoY : -15.7%" at bounding box center [459, 173] width 183 height 47
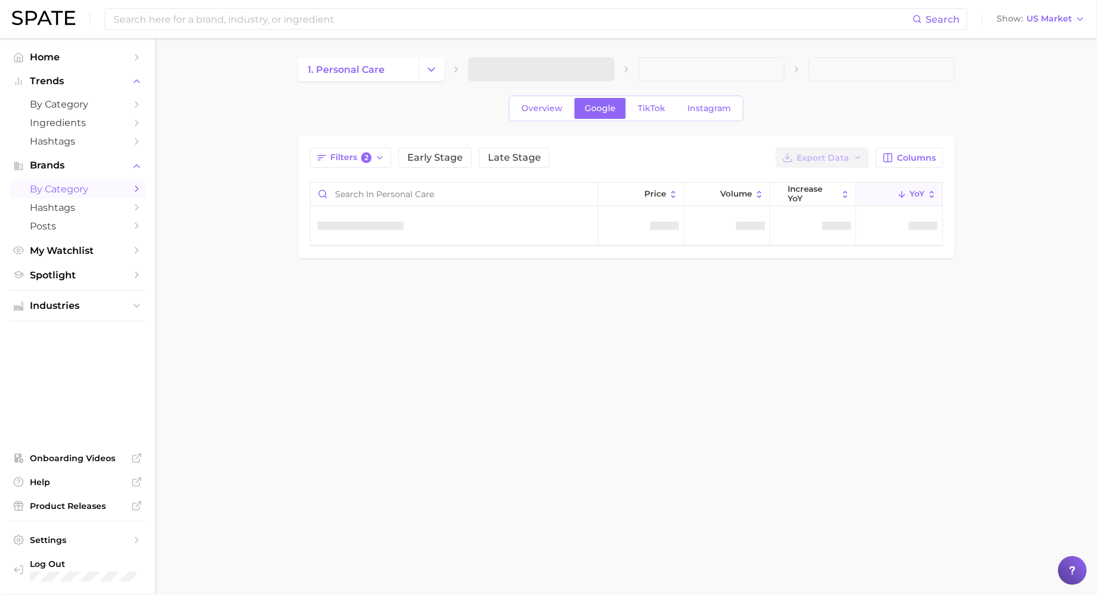
drag, startPoint x: 534, startPoint y: 83, endPoint x: 534, endPoint y: 75, distance: 7.8
click at [534, 83] on div "1. personal care Overview Google TikTok Instagram Filters 2 Early Stage Late St…" at bounding box center [626, 157] width 657 height 201
click at [534, 70] on span "2. Choose Category" at bounding box center [523, 69] width 91 height 11
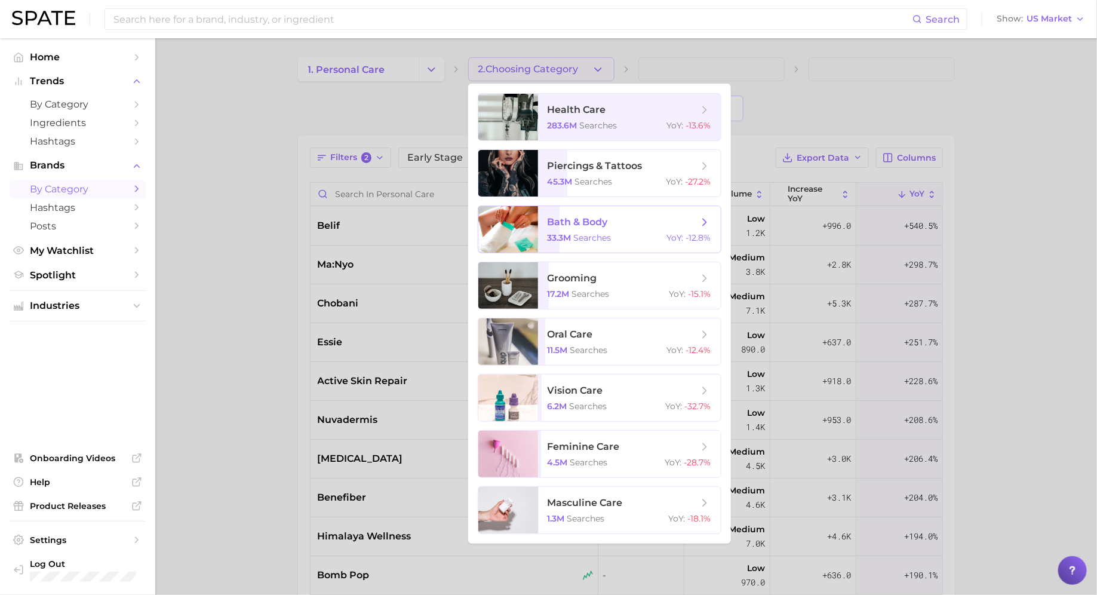
click at [577, 230] on span "bath & body 33.3m searches YoY : -12.8%" at bounding box center [629, 229] width 183 height 47
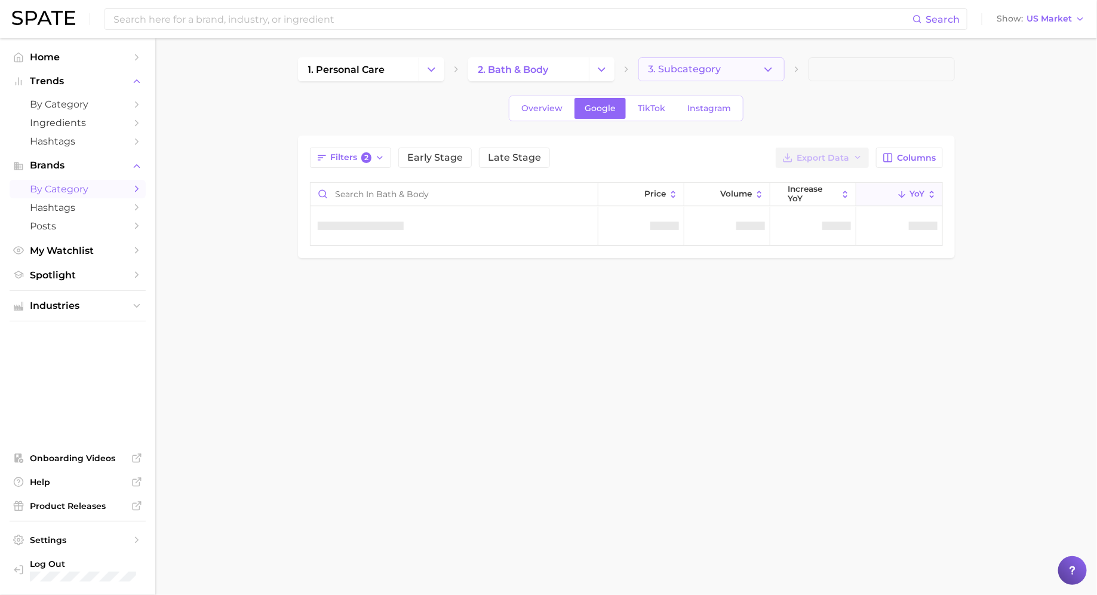
click at [688, 71] on span "3. Subcategory" at bounding box center [684, 69] width 73 height 11
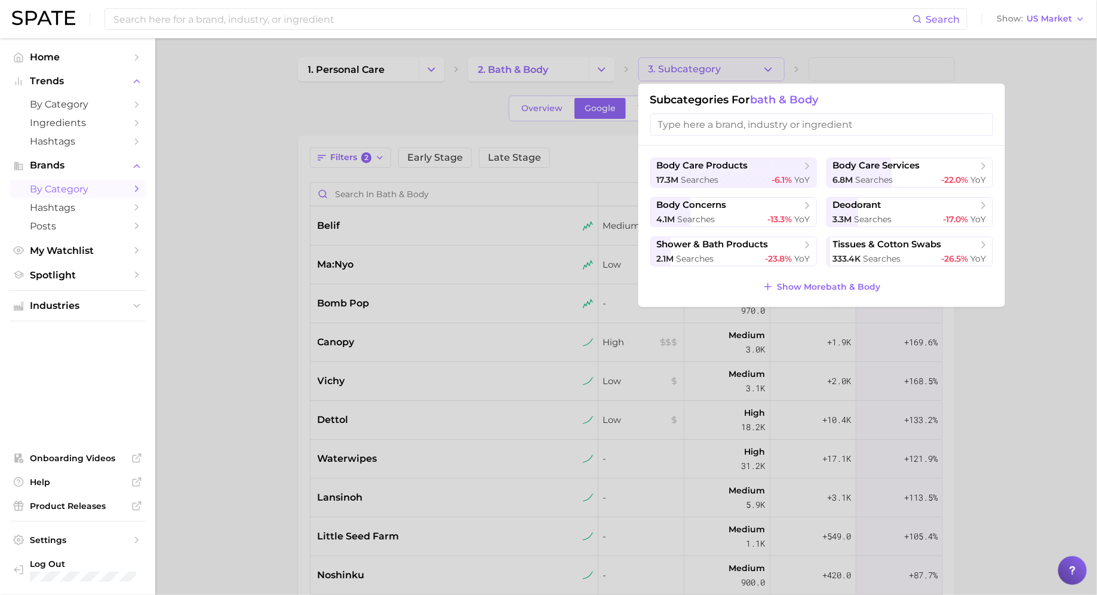
click at [523, 191] on div at bounding box center [548, 297] width 1097 height 595
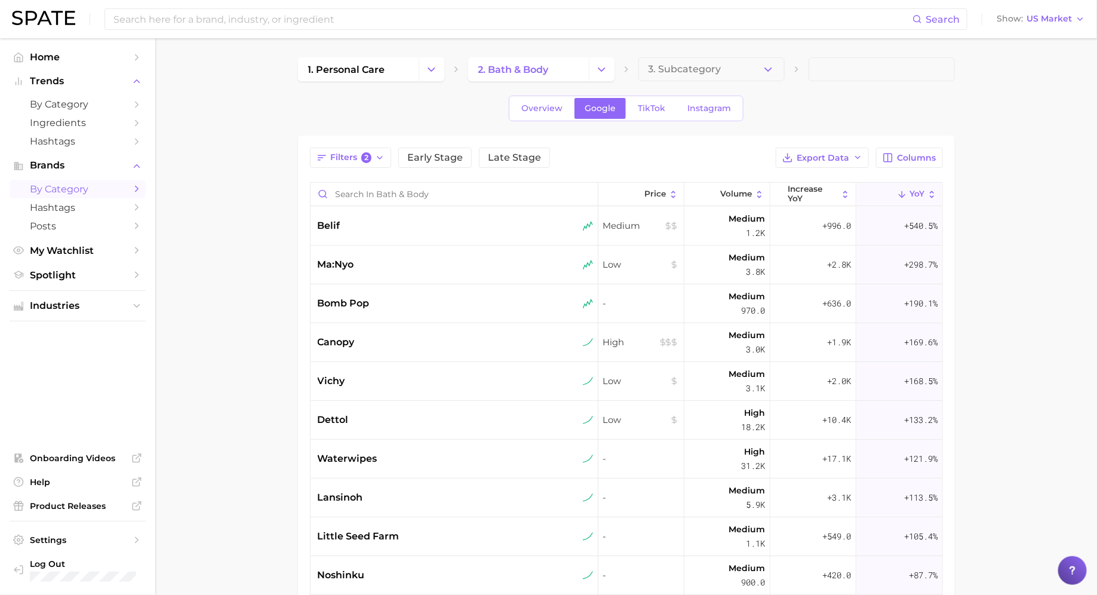
click at [852, 167] on div "Filters 2 Early Stage Late Stage Export Data Columns Price Volume increase YoY …" at bounding box center [626, 461] width 633 height 629
click at [838, 164] on button "Export Data" at bounding box center [821, 157] width 93 height 20
click at [807, 177] on span "Card Data CSV" at bounding box center [789, 180] width 63 height 10
click at [383, 220] on div "belif" at bounding box center [456, 225] width 276 height 14
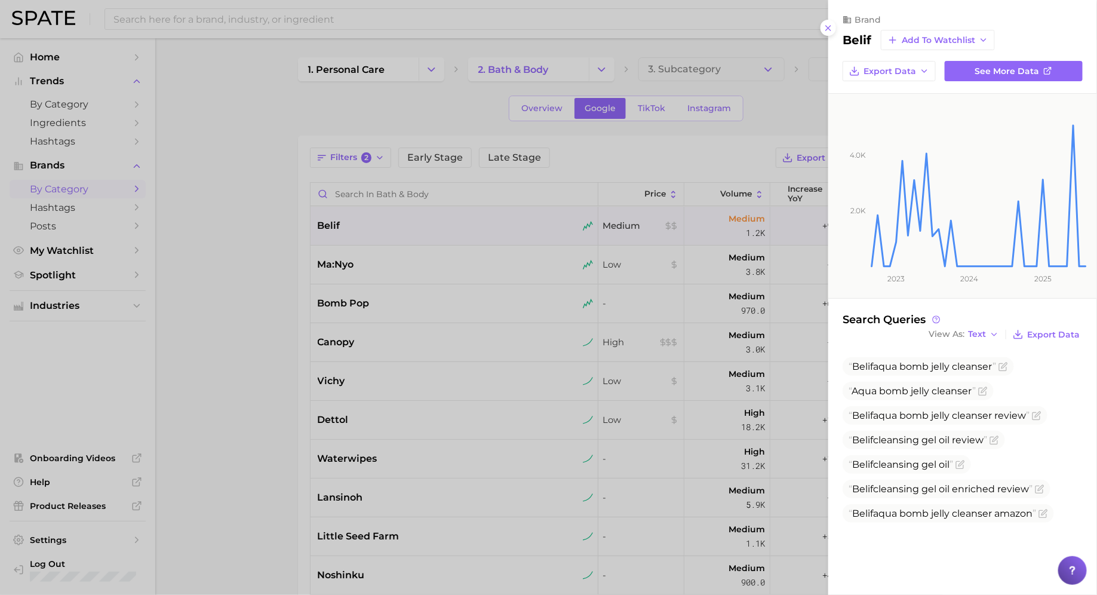
click at [393, 242] on div at bounding box center [548, 297] width 1097 height 595
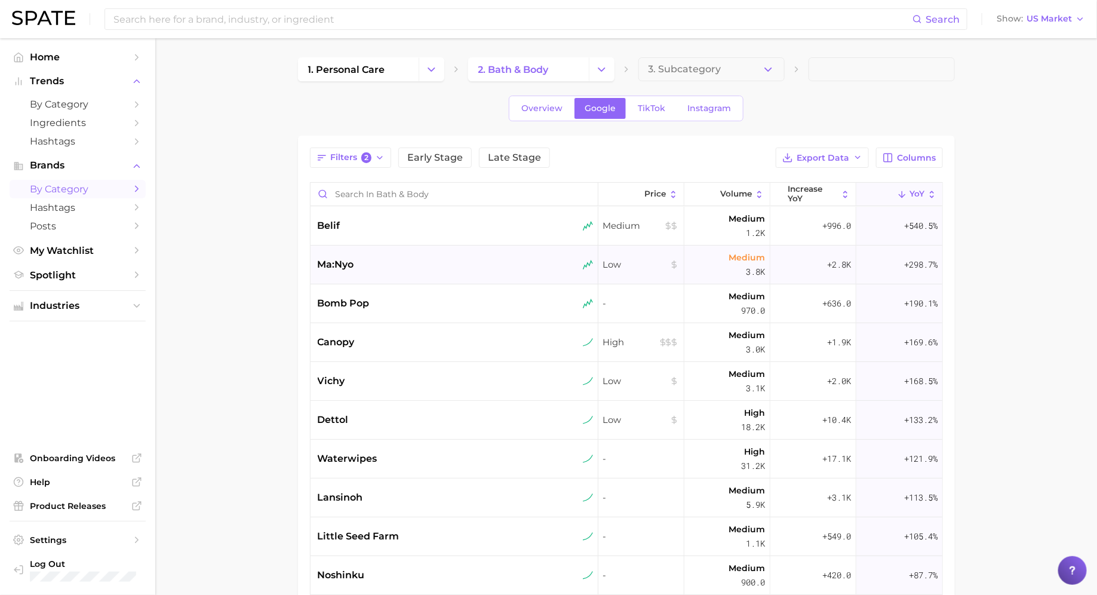
click at [389, 266] on div "ma:nyo" at bounding box center [456, 264] width 276 height 14
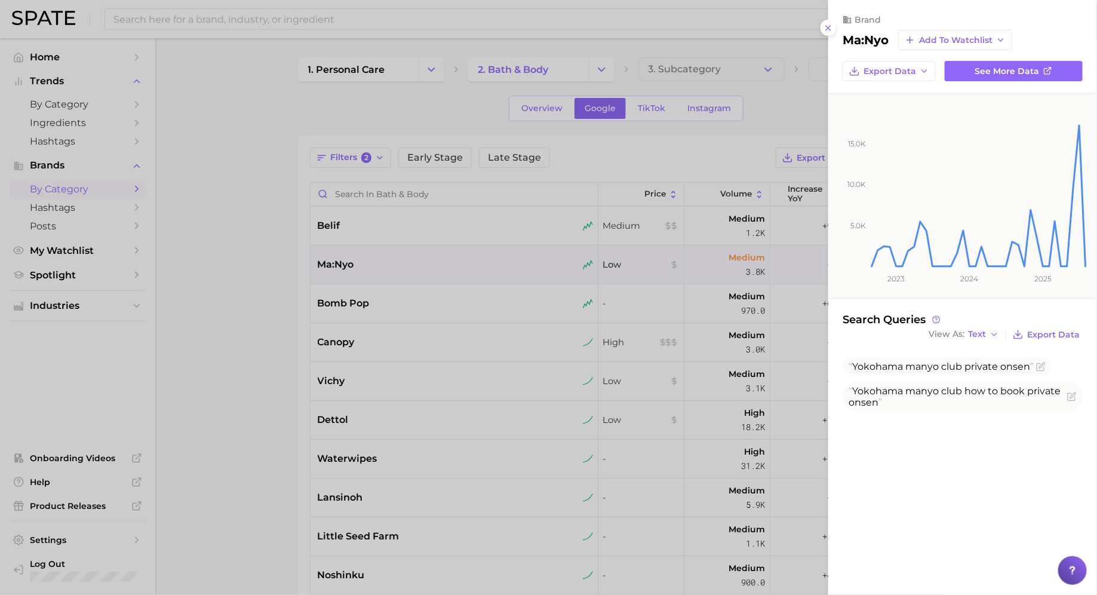
click at [390, 263] on div at bounding box center [548, 297] width 1097 height 595
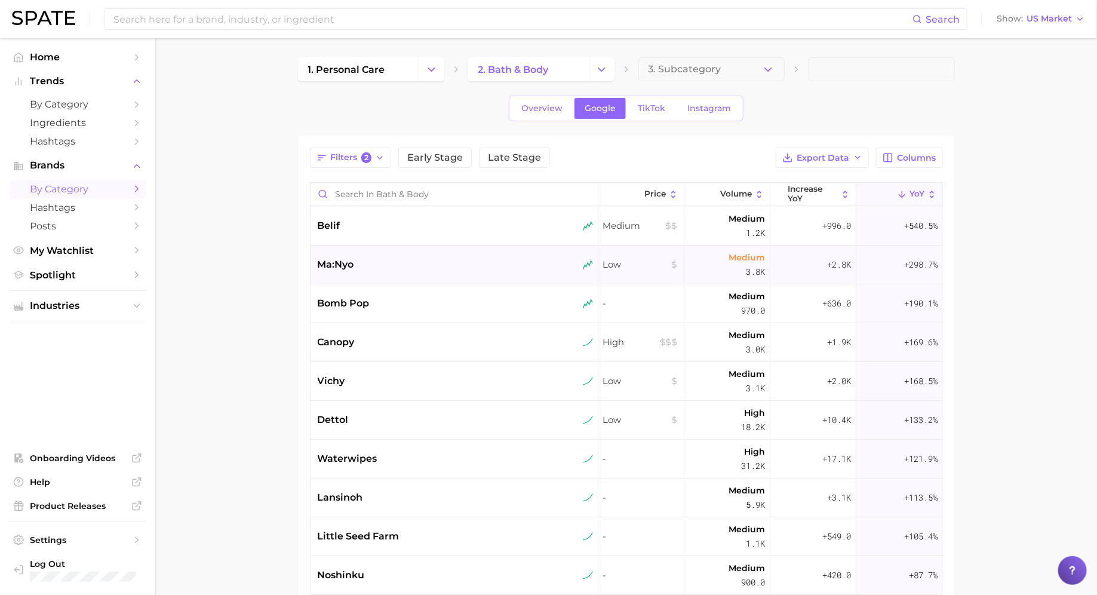
click at [406, 269] on div "ma:nyo" at bounding box center [456, 264] width 276 height 14
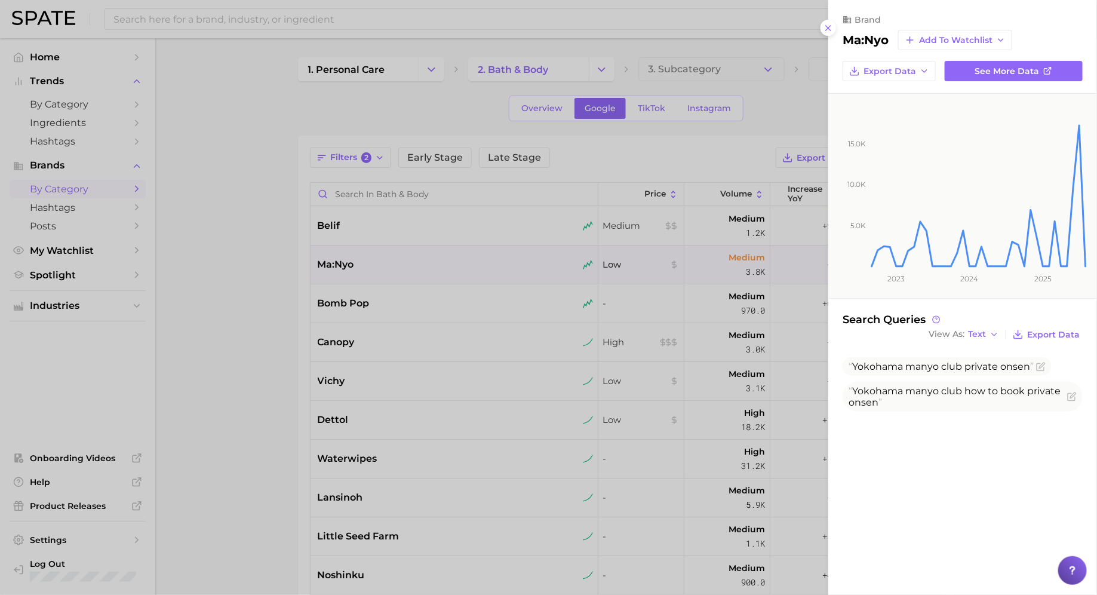
click at [406, 265] on div at bounding box center [548, 297] width 1097 height 595
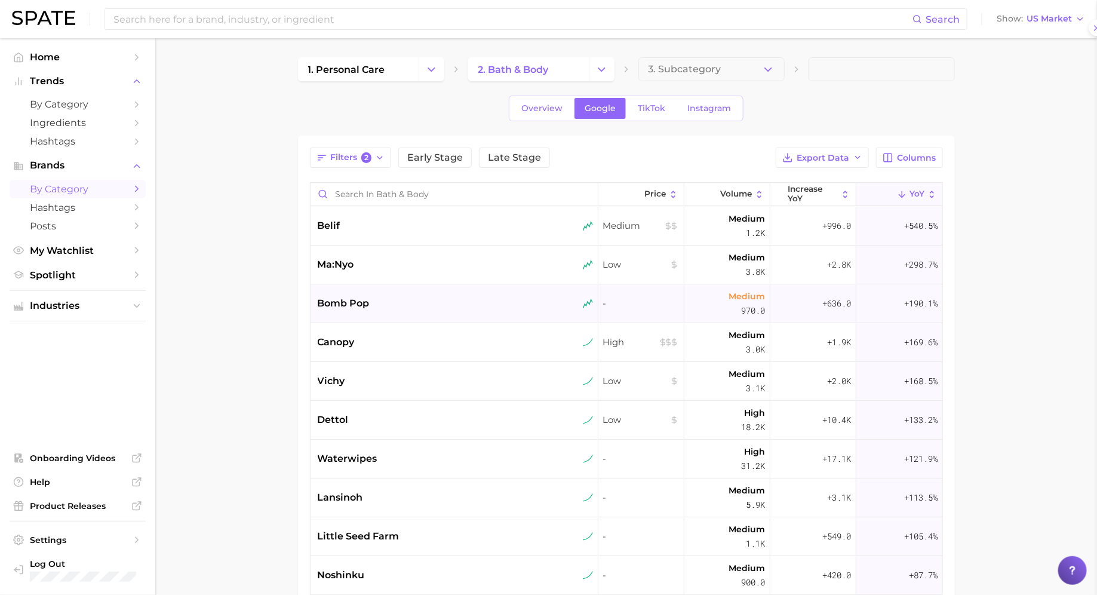
click at [406, 299] on div "bomb pop" at bounding box center [456, 303] width 276 height 14
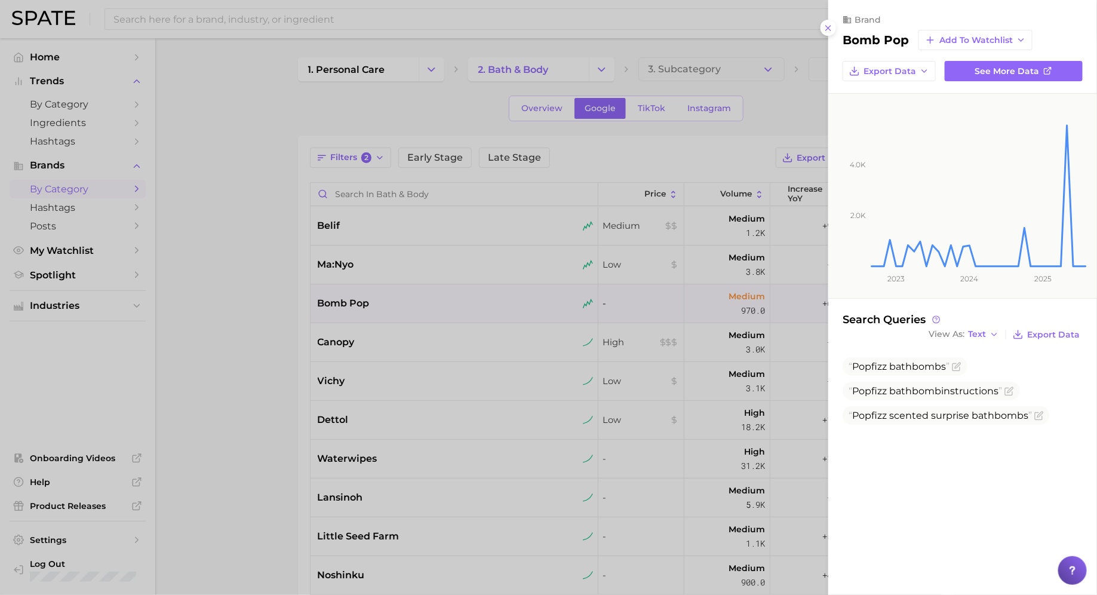
click at [406, 299] on div at bounding box center [548, 297] width 1097 height 595
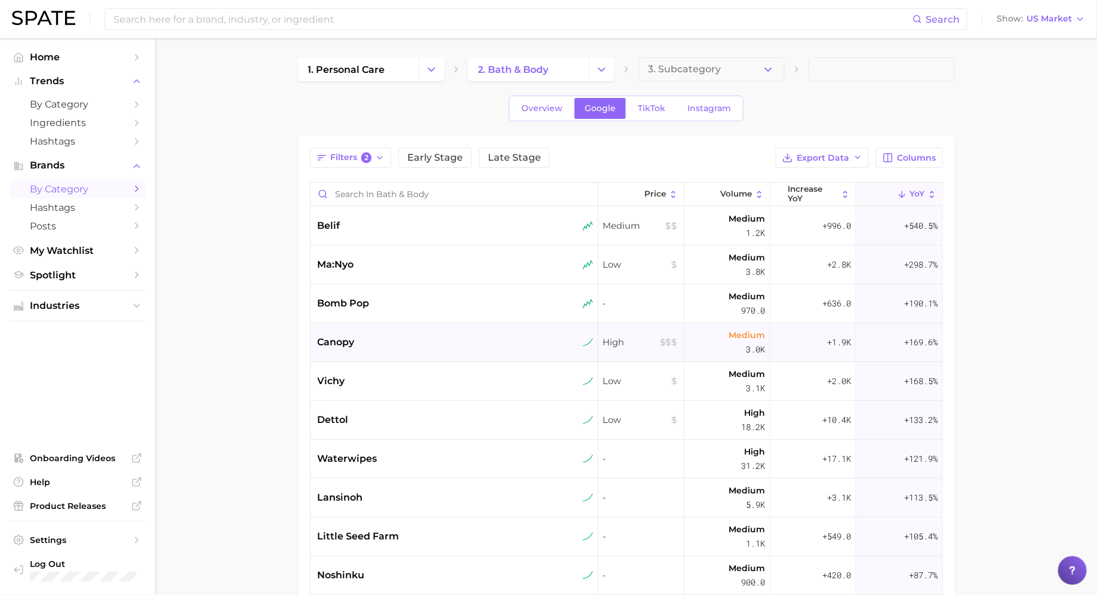
click at [406, 344] on div "canopy" at bounding box center [456, 342] width 276 height 14
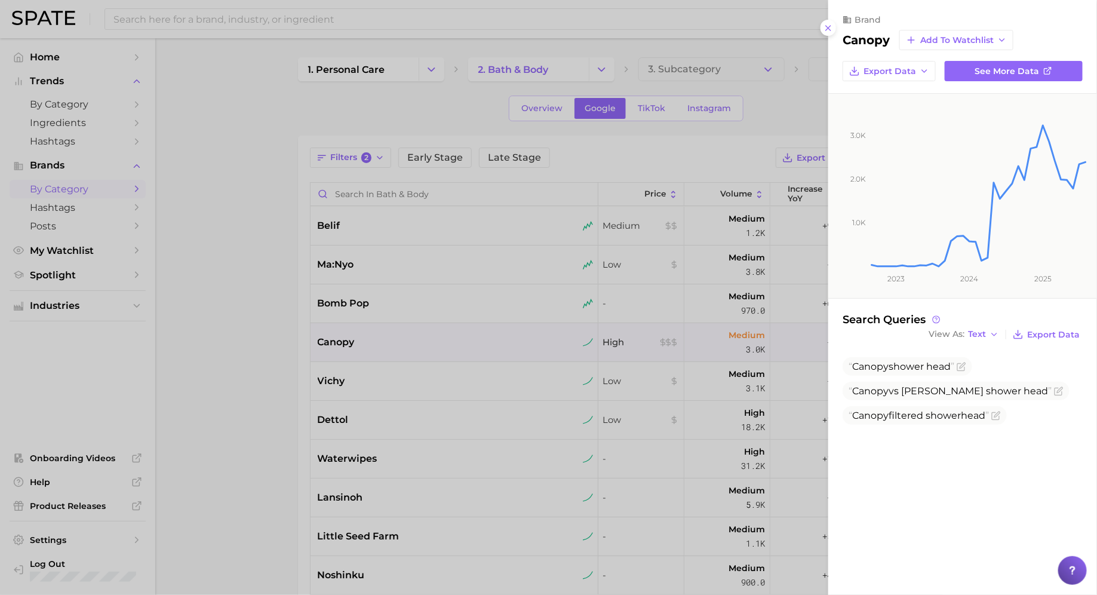
click at [407, 344] on div at bounding box center [548, 297] width 1097 height 595
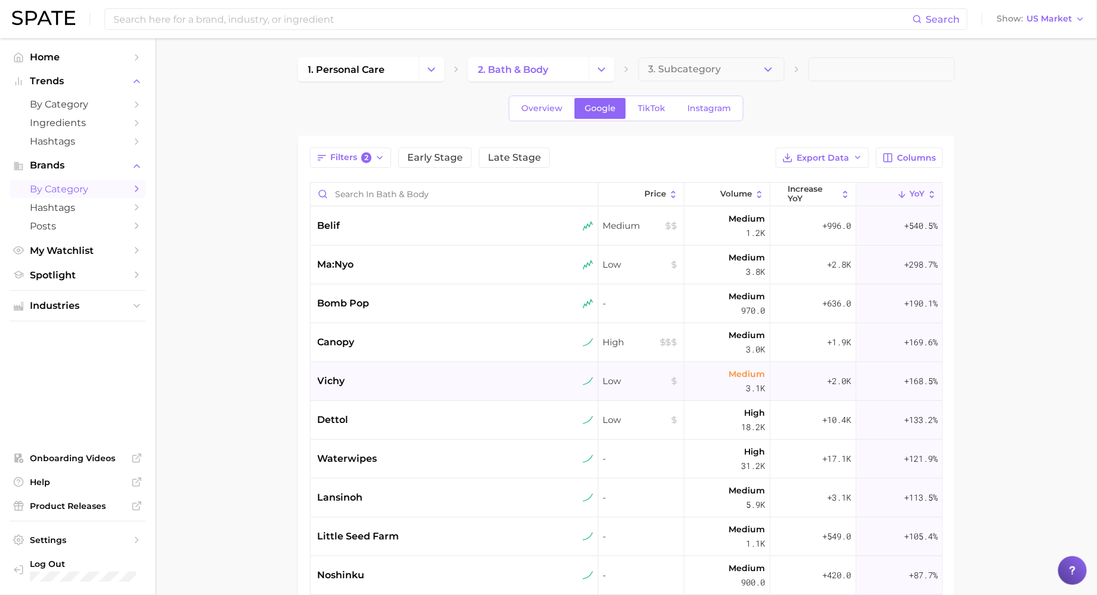
click at [362, 383] on div "vichy" at bounding box center [456, 381] width 276 height 14
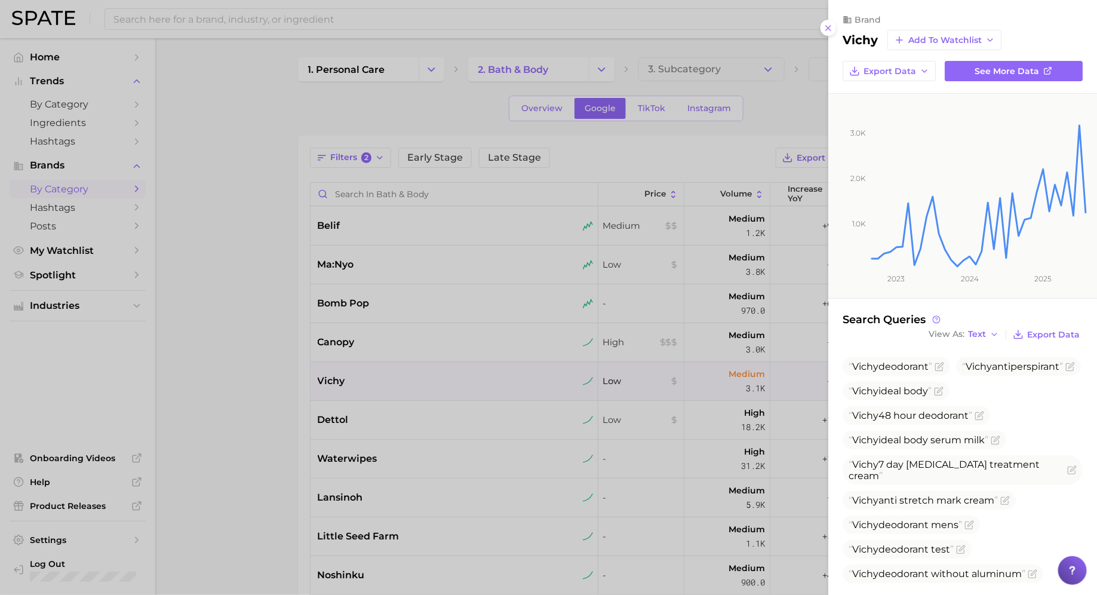
click at [364, 375] on div at bounding box center [548, 297] width 1097 height 595
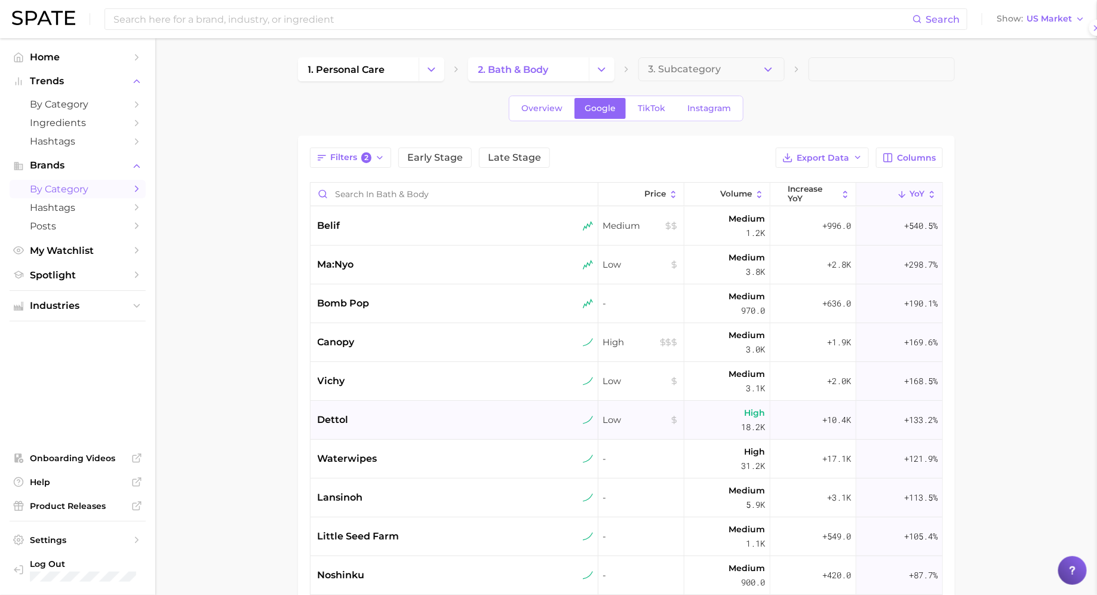
click at [364, 422] on div "dettol" at bounding box center [456, 420] width 276 height 14
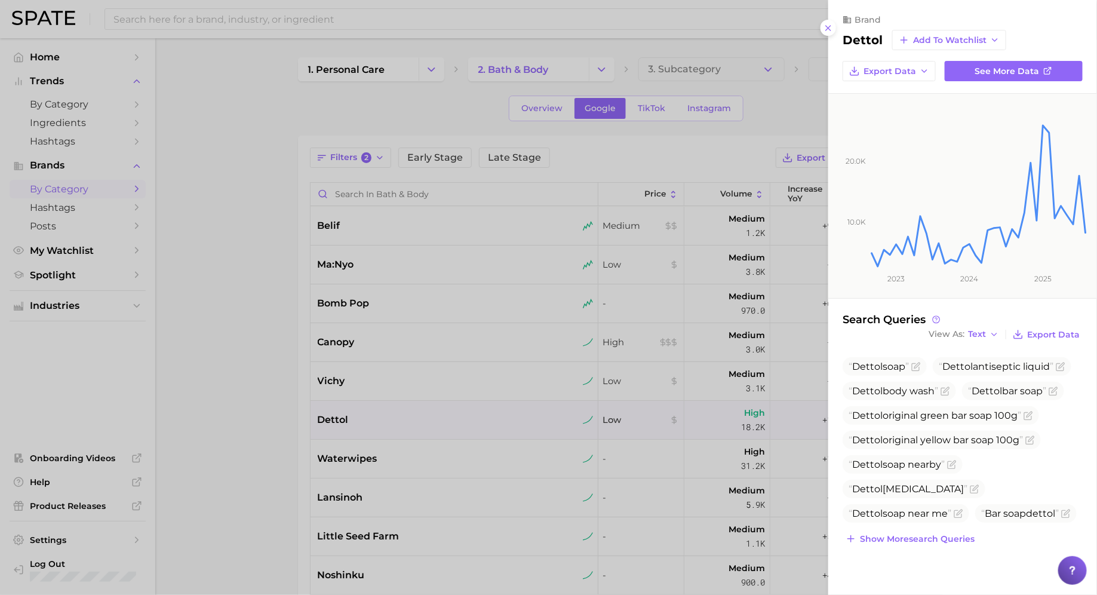
click at [364, 421] on div at bounding box center [548, 297] width 1097 height 595
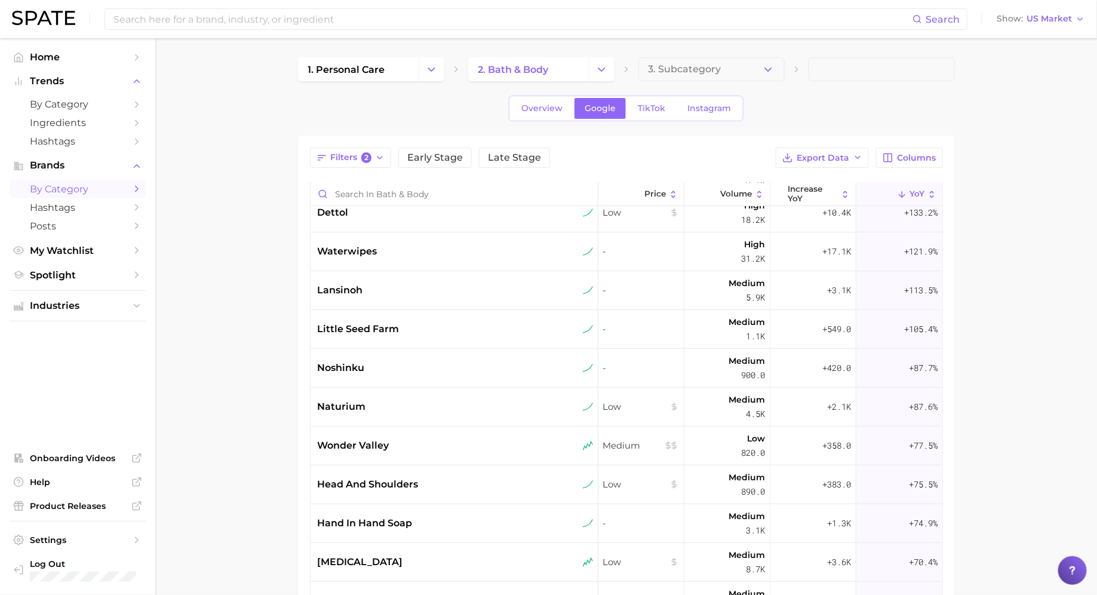
scroll to position [208, 0]
click at [415, 279] on div "lansinoh" at bounding box center [454, 289] width 288 height 39
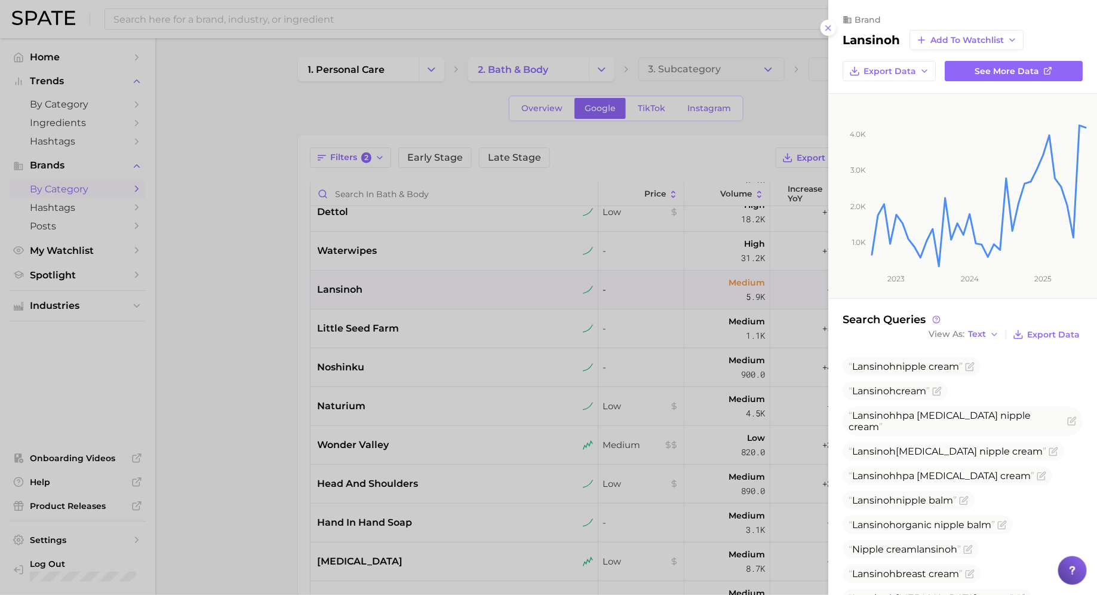
click at [535, 371] on div at bounding box center [548, 297] width 1097 height 595
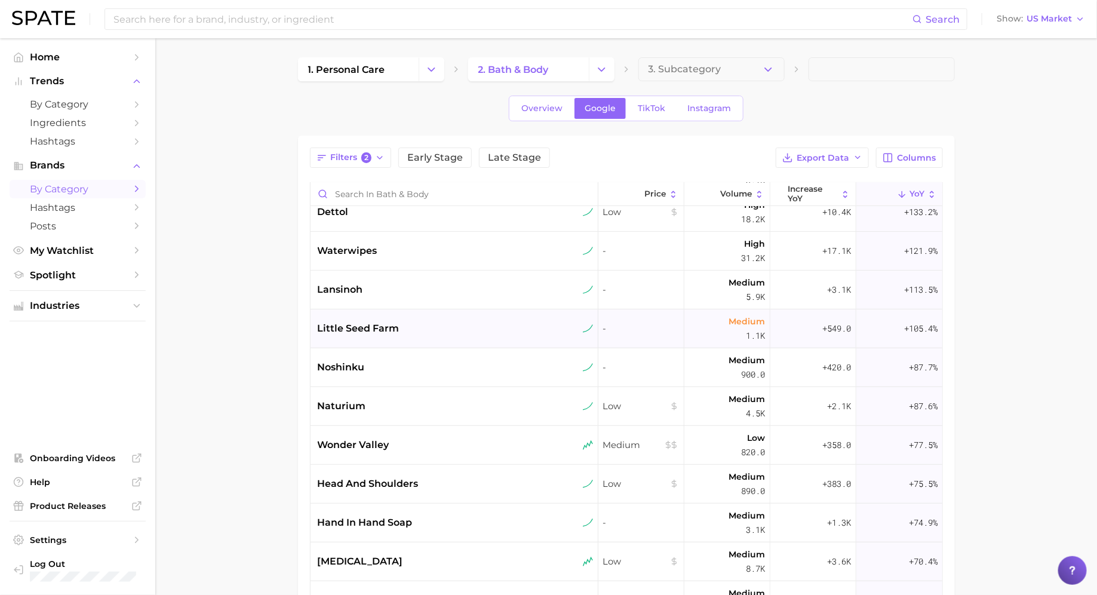
click at [433, 315] on div "little seed farm" at bounding box center [454, 328] width 288 height 39
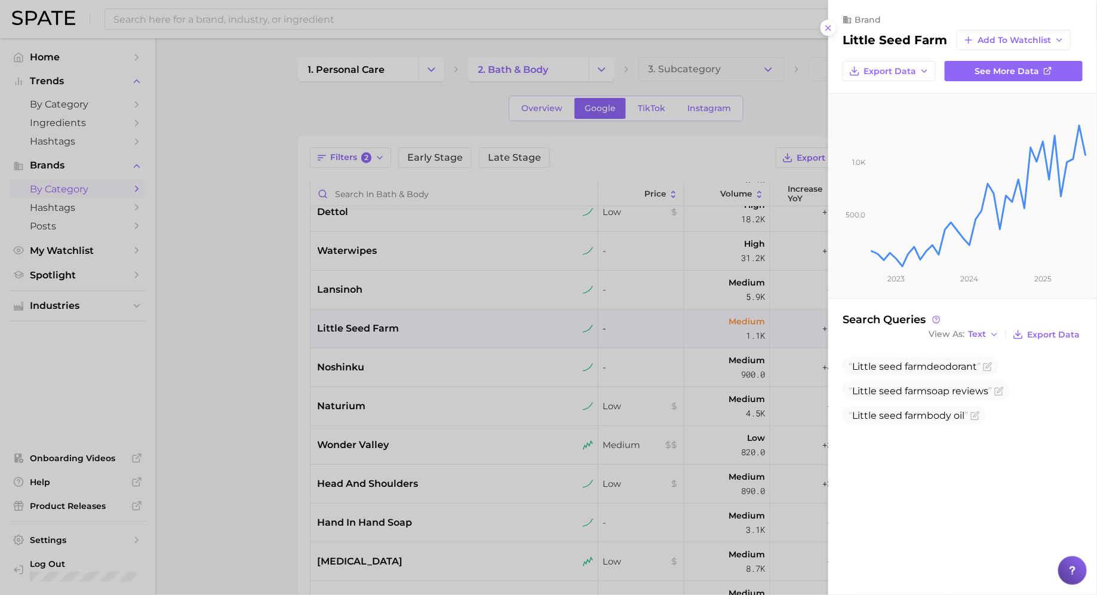
click at [438, 320] on div at bounding box center [548, 297] width 1097 height 595
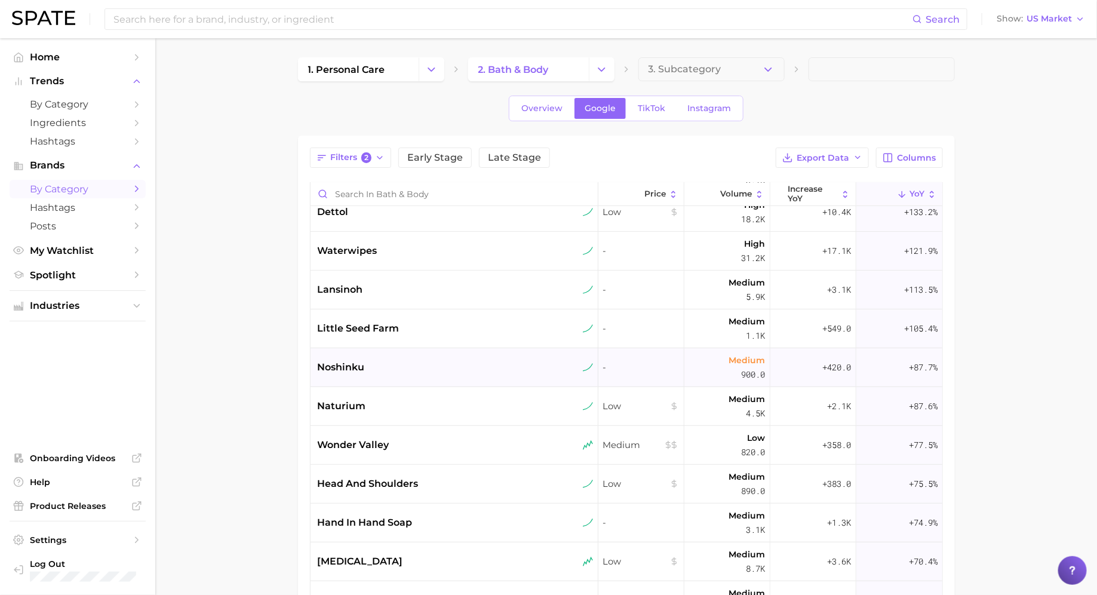
click at [368, 371] on div "noshinku" at bounding box center [456, 367] width 276 height 14
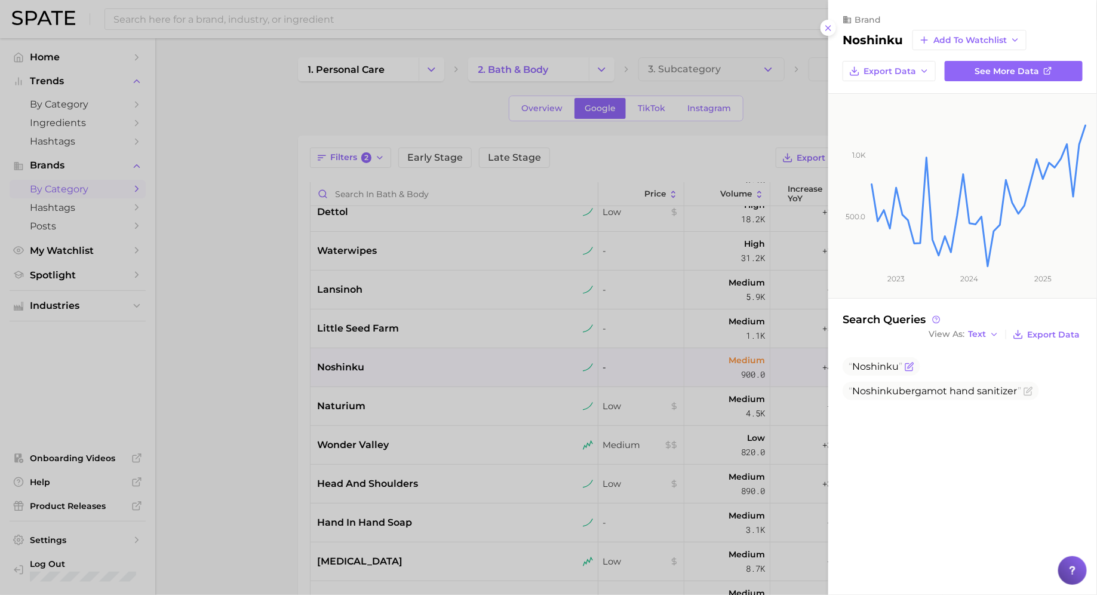
click at [866, 365] on span "Noshinku" at bounding box center [875, 366] width 47 height 11
click at [360, 396] on div at bounding box center [548, 297] width 1097 height 595
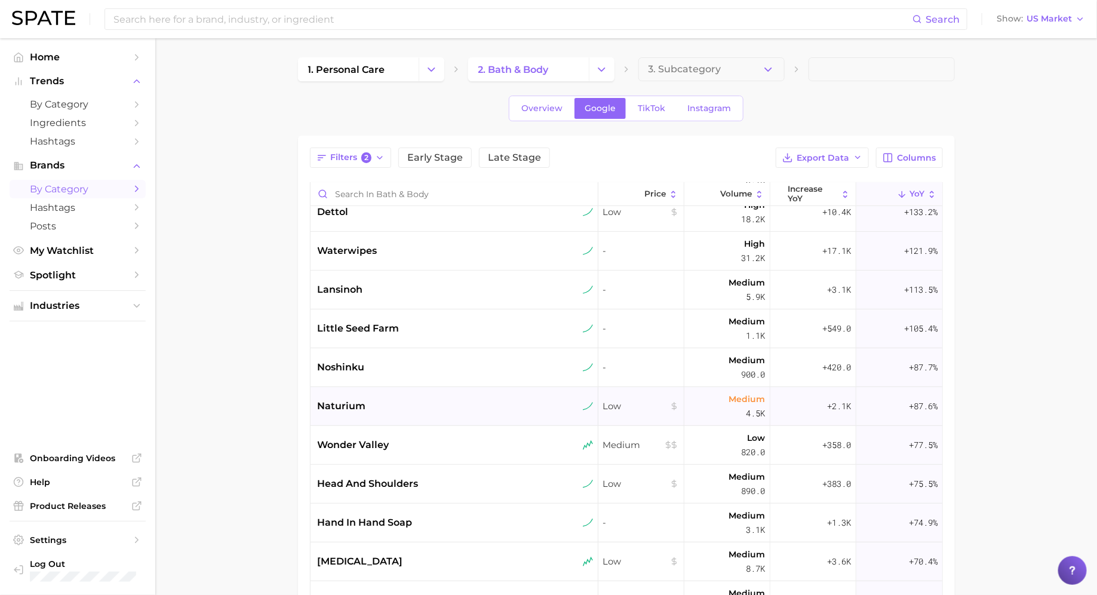
click at [361, 407] on span "naturium" at bounding box center [342, 406] width 48 height 14
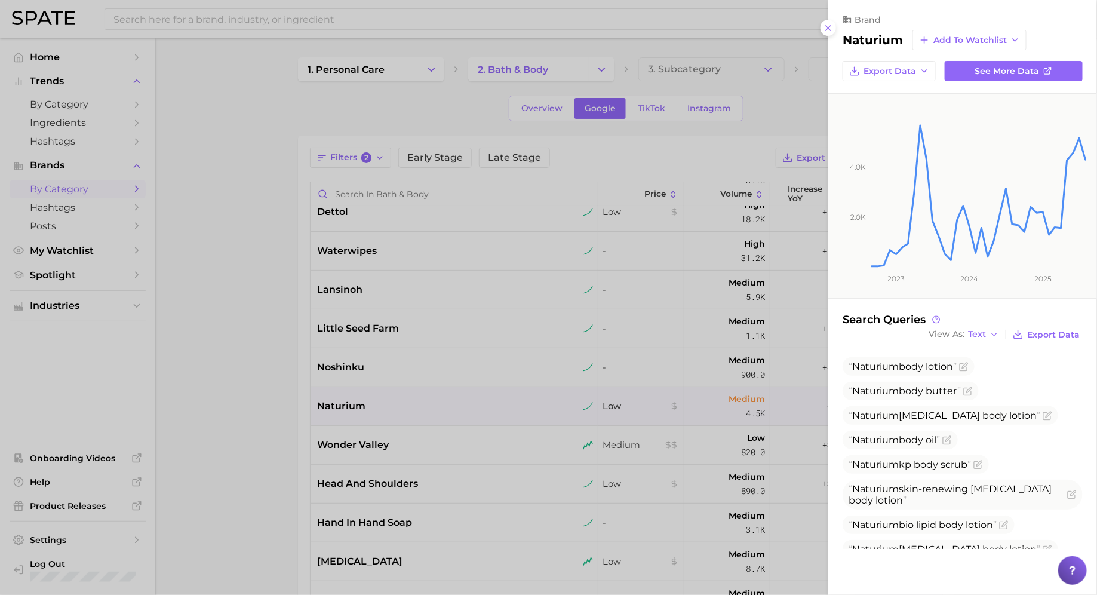
click at [361, 407] on div at bounding box center [548, 297] width 1097 height 595
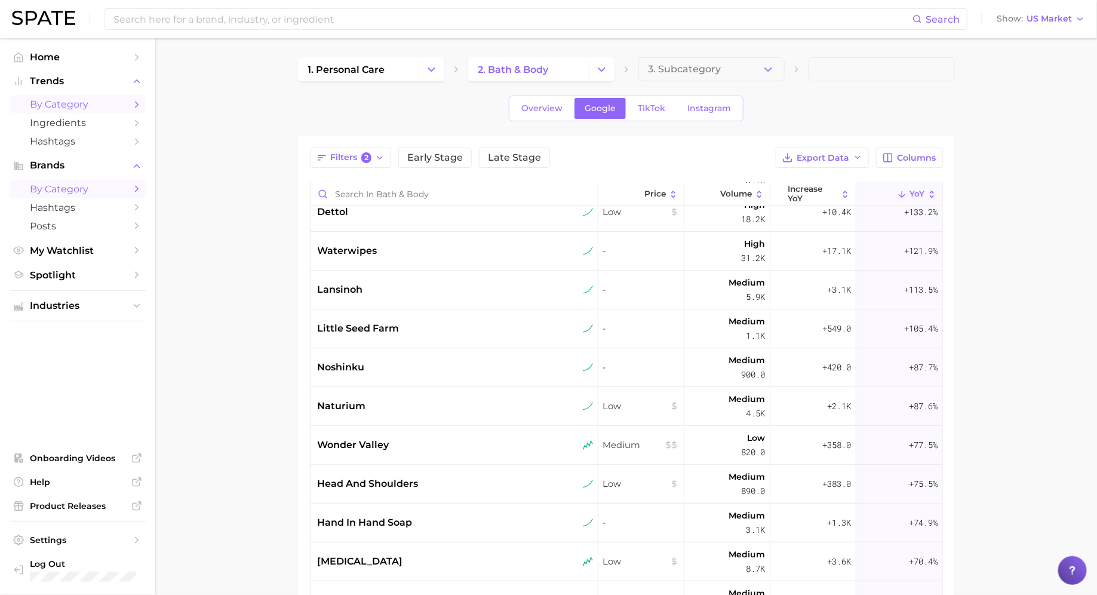
click at [76, 104] on span "by Category" at bounding box center [78, 104] width 96 height 11
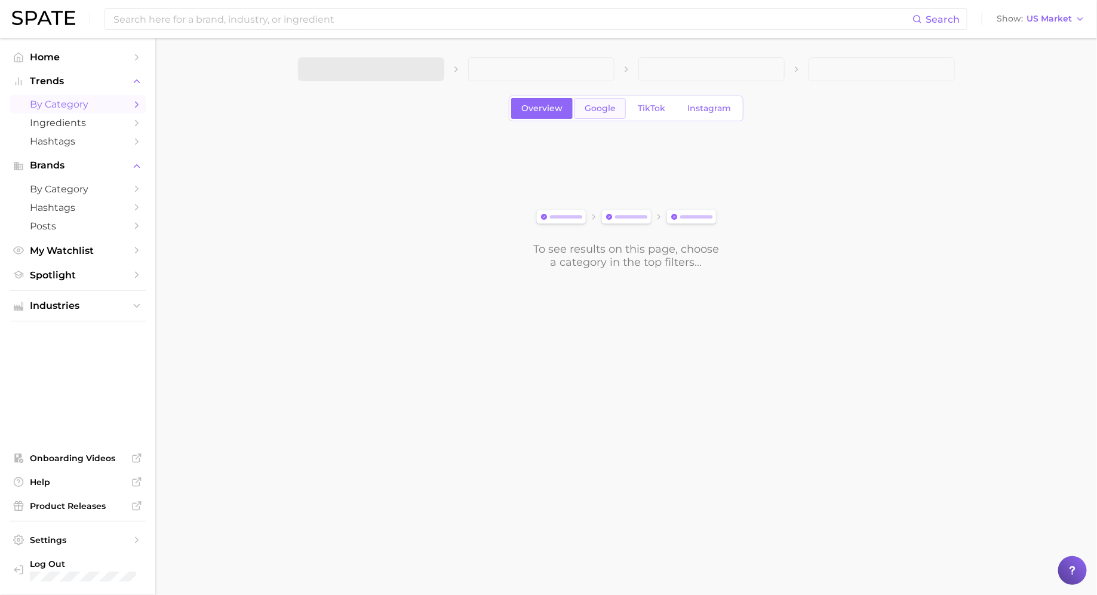
click at [584, 106] on span "Google" at bounding box center [599, 108] width 31 height 10
click at [361, 79] on button "1. Choose Category" at bounding box center [371, 69] width 146 height 24
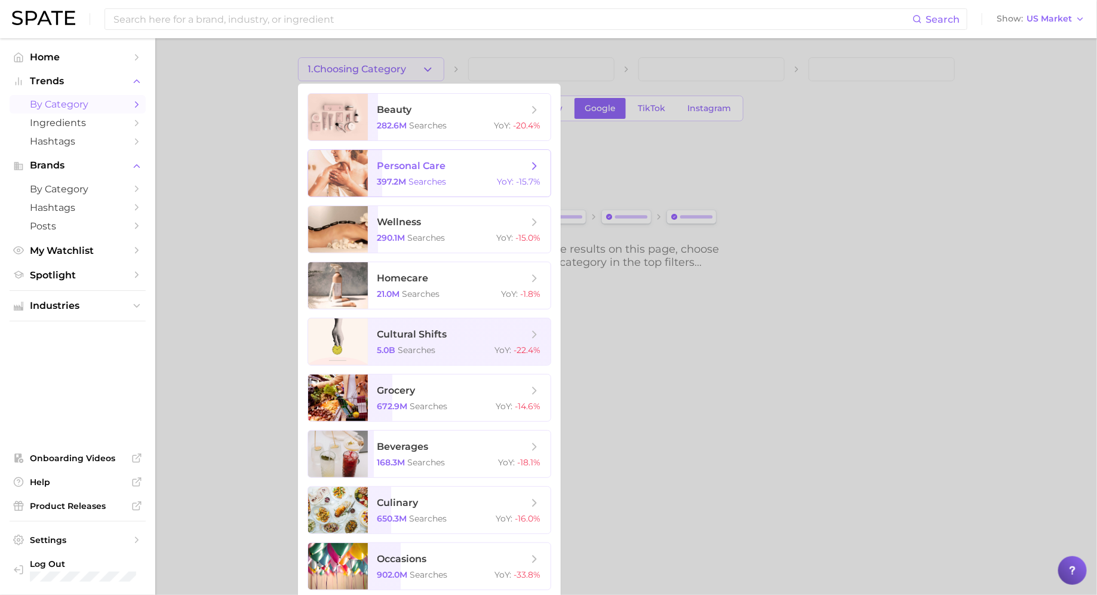
click at [401, 168] on span "personal care" at bounding box center [411, 165] width 69 height 11
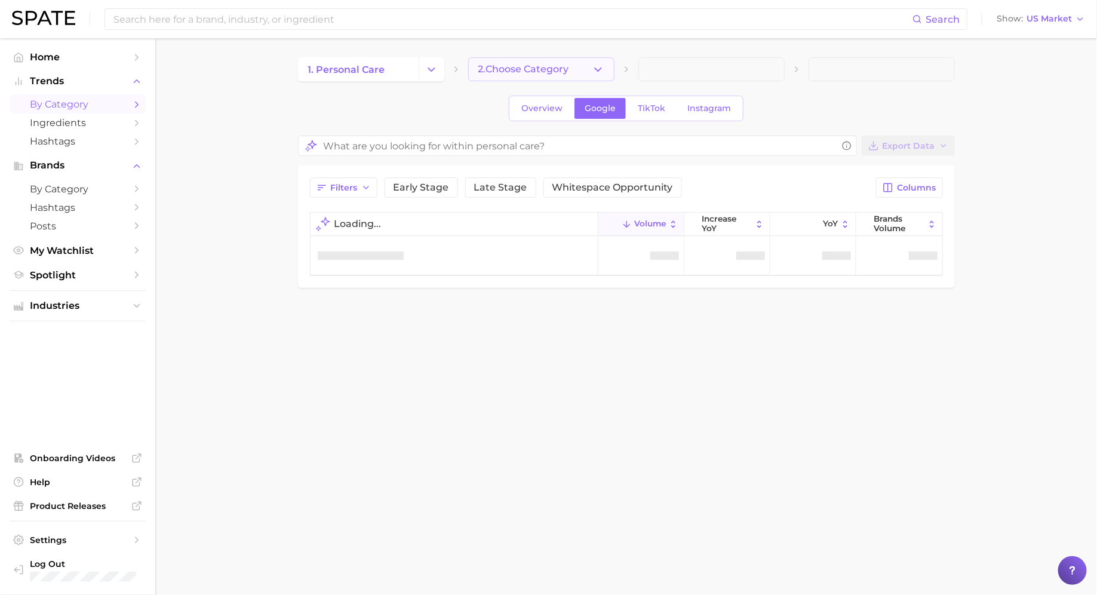
click at [514, 71] on span "2. Choose Category" at bounding box center [523, 69] width 91 height 11
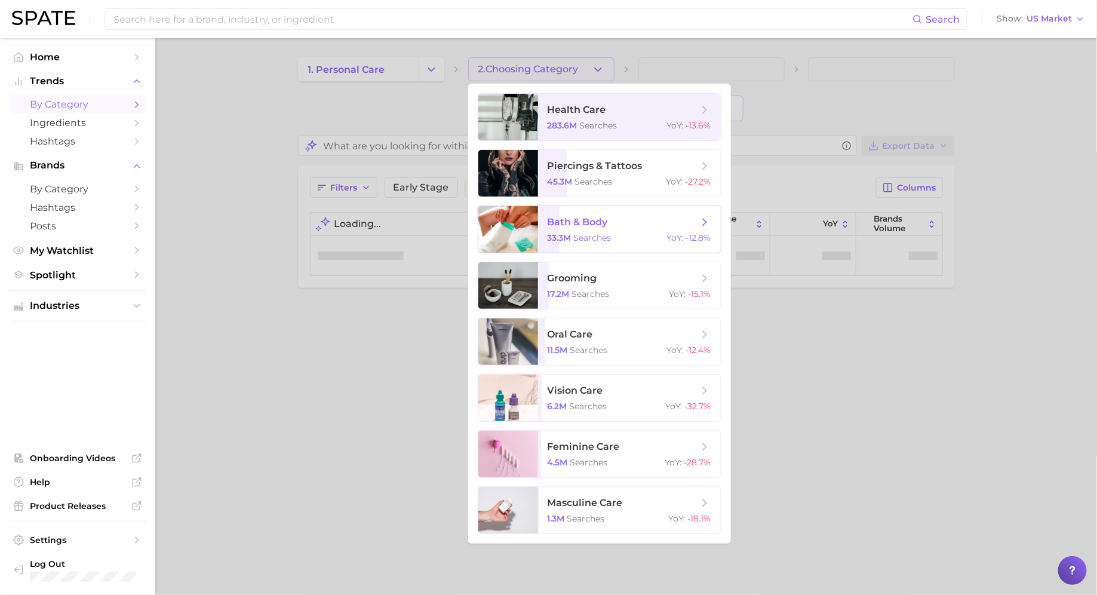
click at [591, 229] on span "bath & body 33.3m searches YoY : -12.8%" at bounding box center [629, 229] width 183 height 47
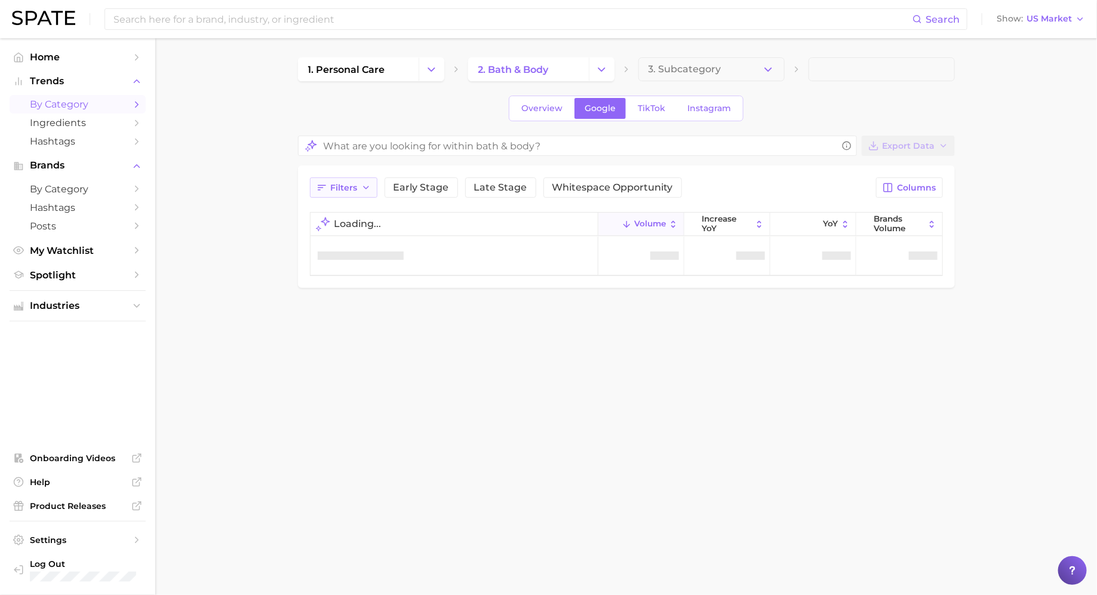
click at [344, 183] on span "Filters" at bounding box center [344, 188] width 27 height 10
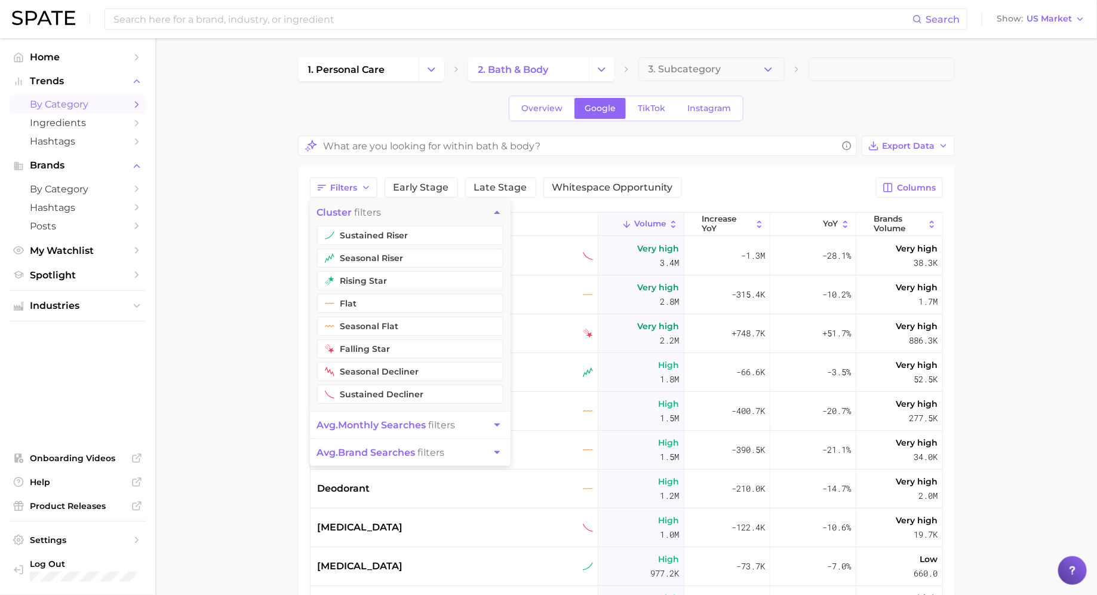
click at [362, 236] on button "sustained riser" at bounding box center [410, 235] width 186 height 19
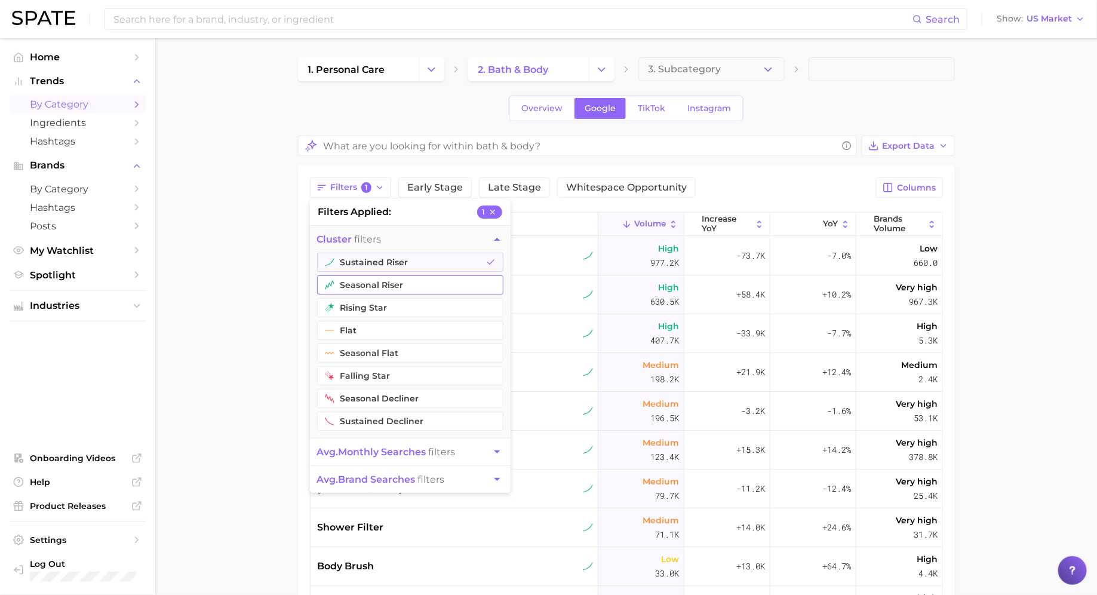
click at [360, 284] on button "seasonal riser" at bounding box center [410, 284] width 186 height 19
click at [253, 259] on main "1. personal care 2. bath & body 3. Subcategory Overview Google TikTok Instagram…" at bounding box center [625, 458] width 941 height 840
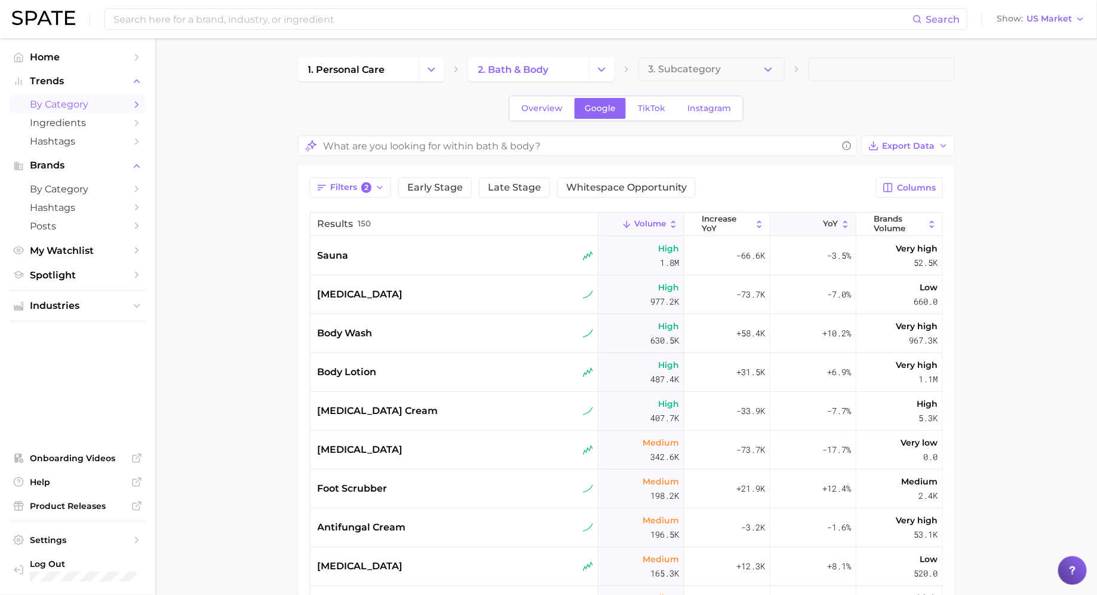
click at [833, 220] on span "YoY" at bounding box center [830, 224] width 15 height 10
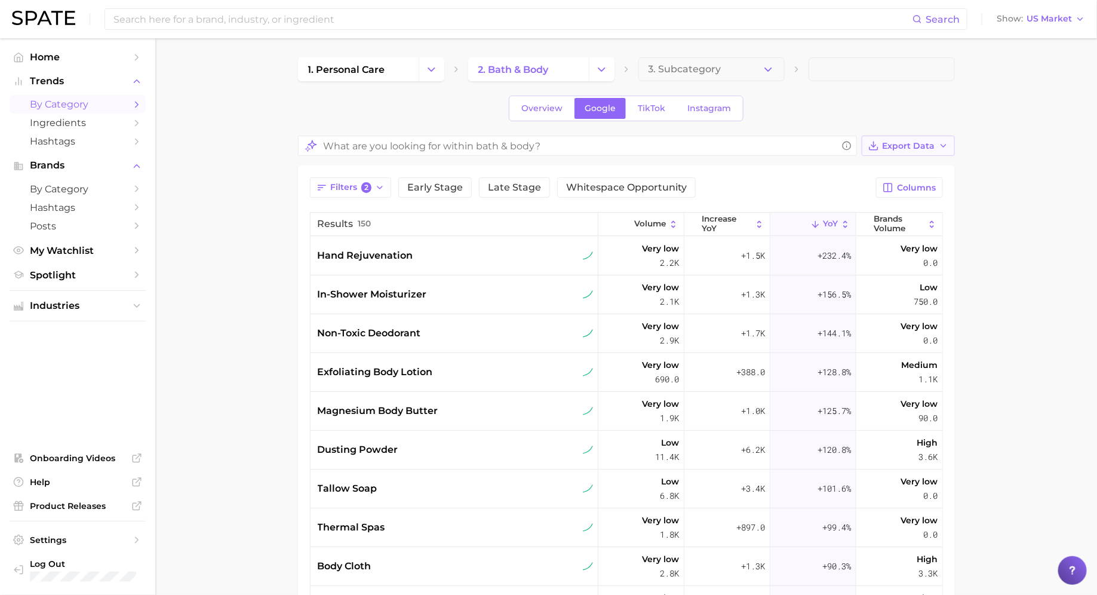
click at [897, 146] on span "Export Data" at bounding box center [908, 146] width 53 height 10
click at [859, 170] on span "Card Data CSV" at bounding box center [875, 168] width 63 height 10
click at [424, 355] on div "exfoliating body lotion" at bounding box center [454, 372] width 288 height 39
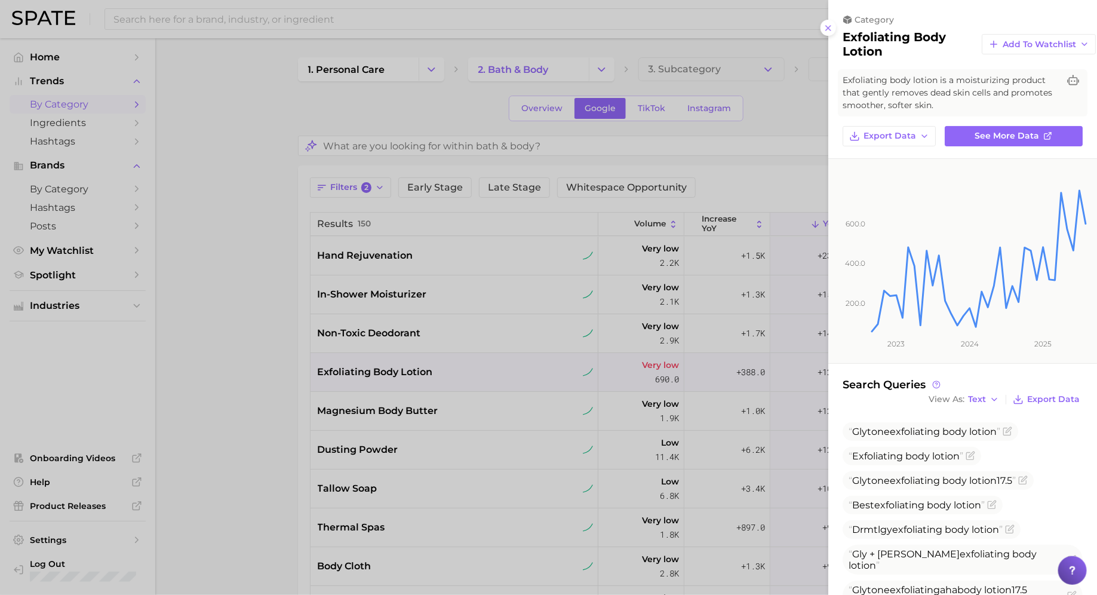
click at [416, 353] on div at bounding box center [548, 297] width 1097 height 595
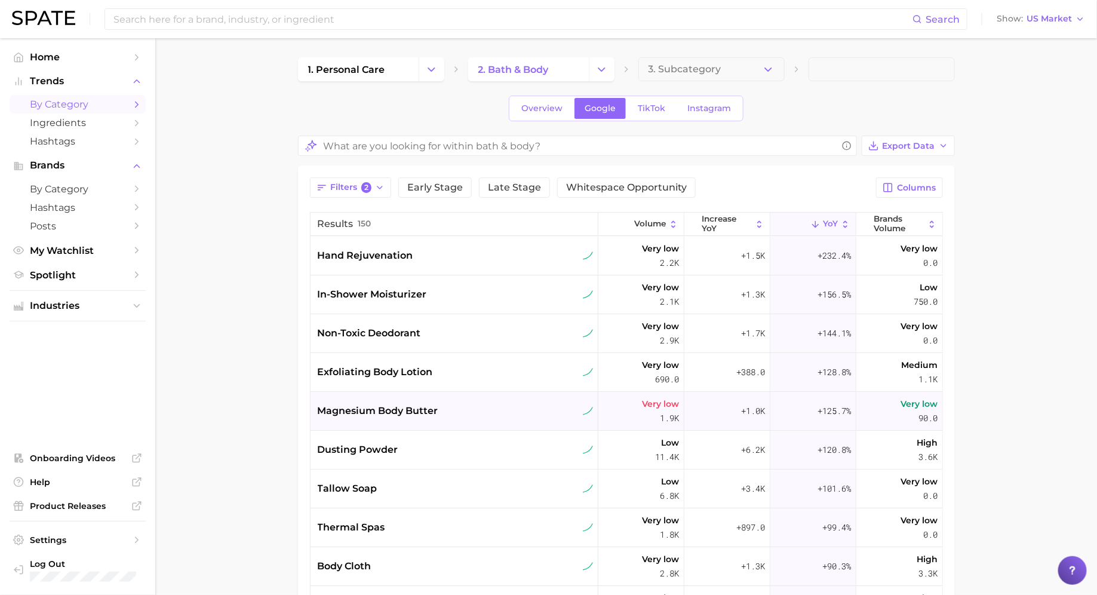
click at [412, 414] on span "magnesium body butter" at bounding box center [378, 411] width 121 height 14
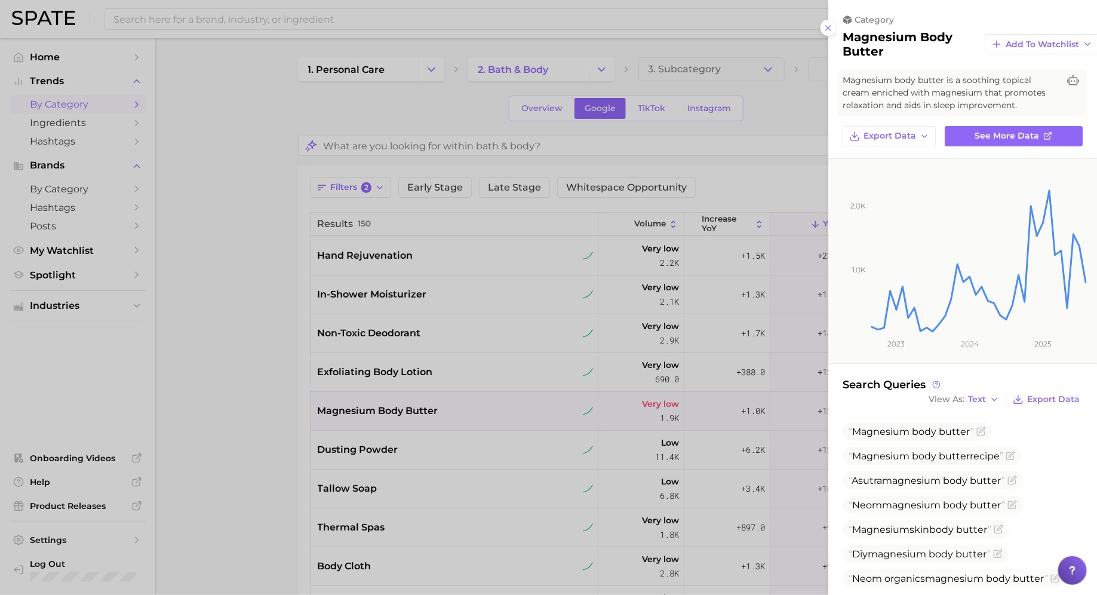
click at [410, 407] on div at bounding box center [548, 297] width 1097 height 595
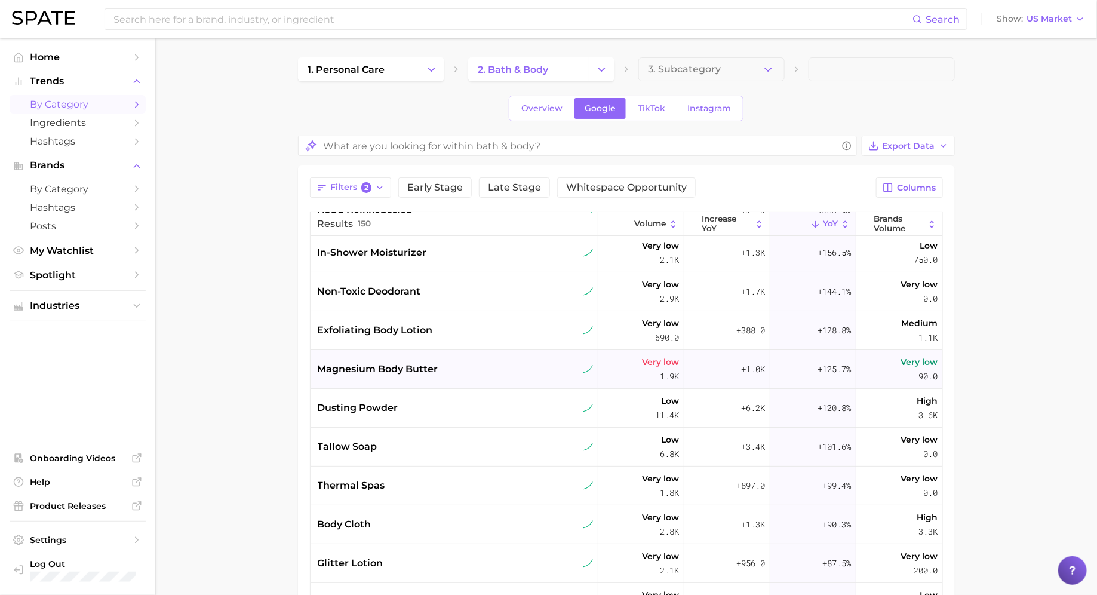
scroll to position [48, 0]
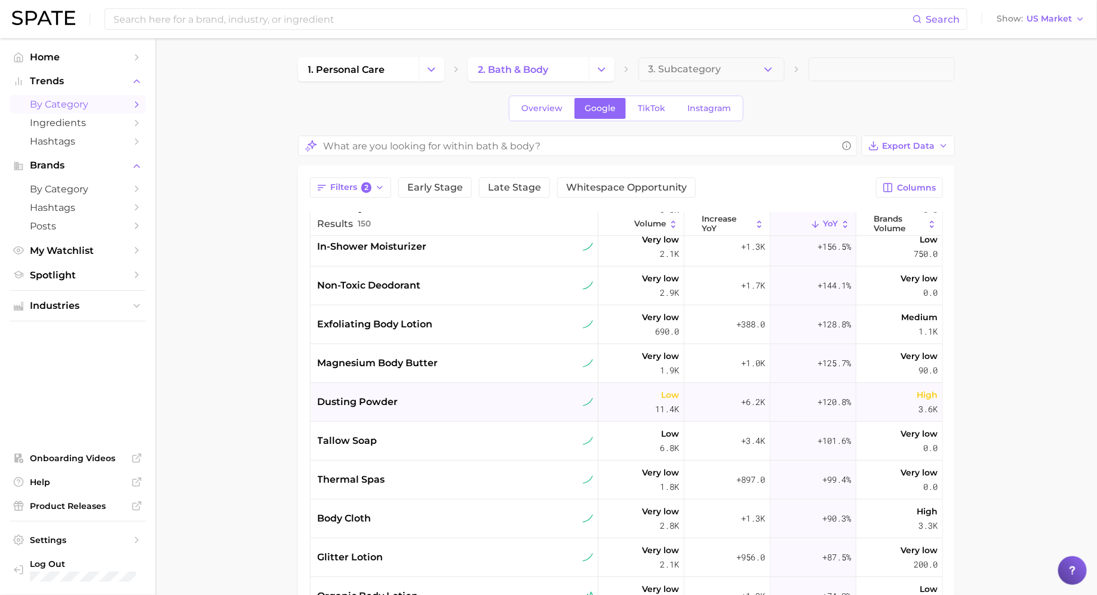
click at [408, 395] on div "dusting powder" at bounding box center [456, 402] width 276 height 14
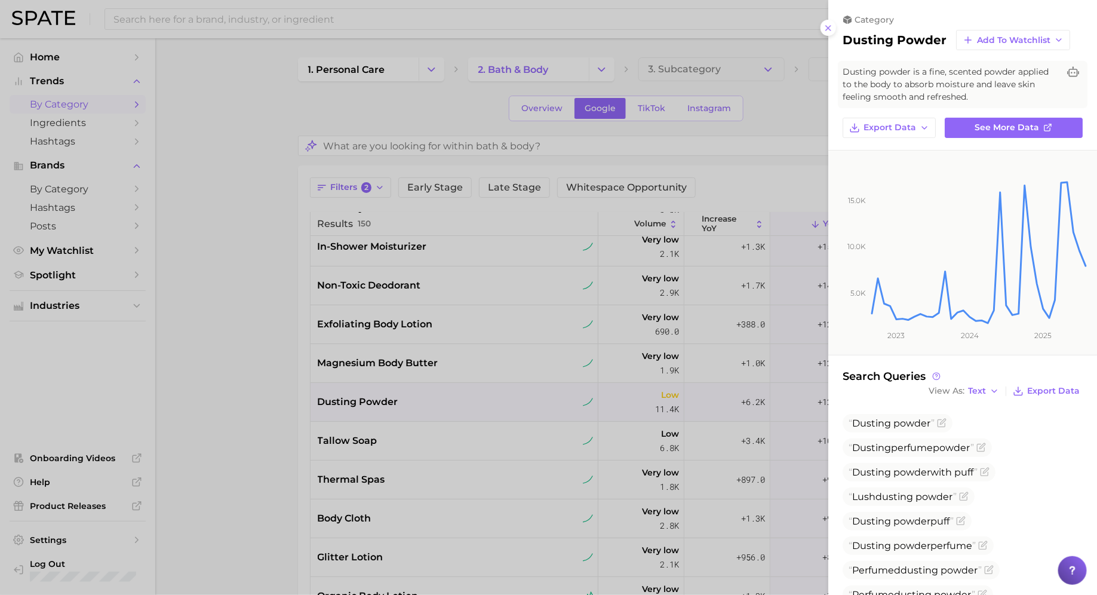
click at [410, 445] on div at bounding box center [548, 297] width 1097 height 595
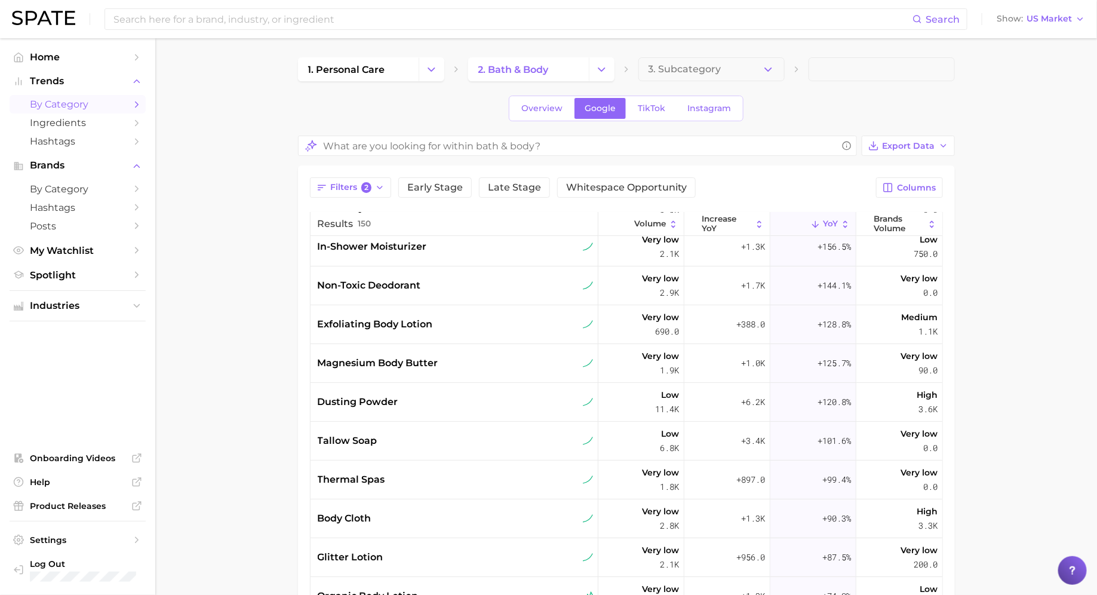
click at [407, 442] on div "tallow soap" at bounding box center [456, 440] width 276 height 14
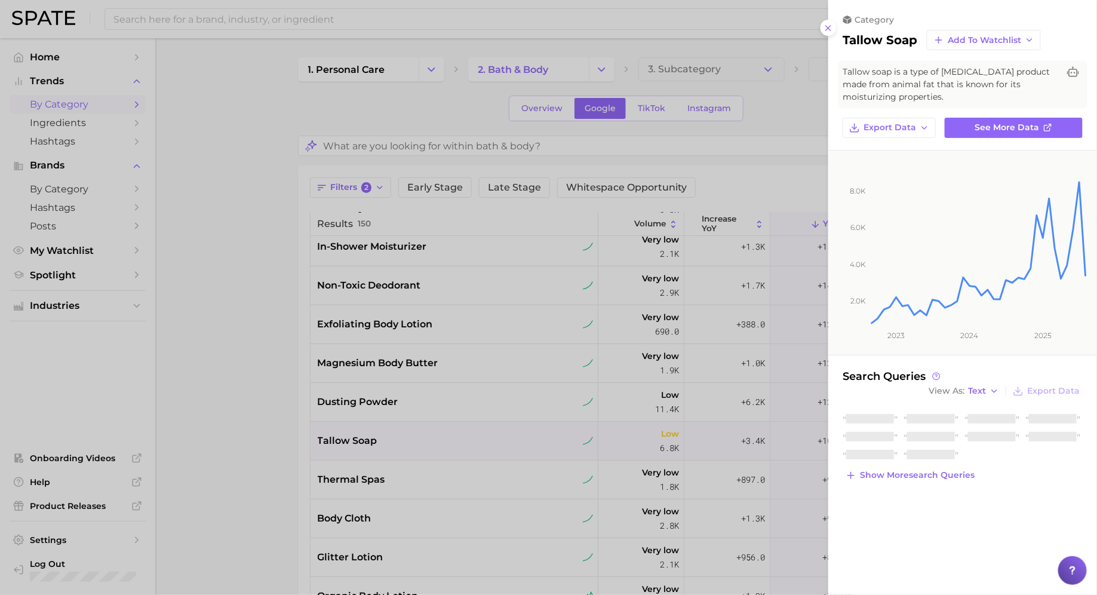
click at [407, 442] on div at bounding box center [548, 297] width 1097 height 595
